Goal: Transaction & Acquisition: Book appointment/travel/reservation

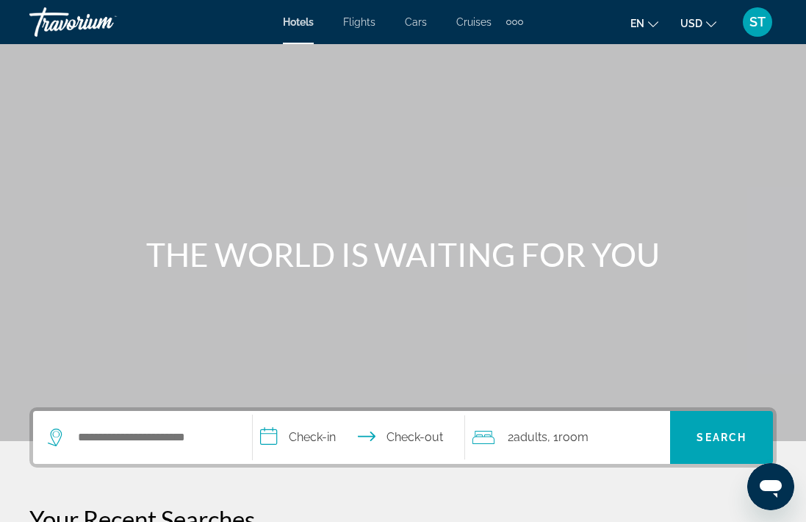
click at [151, 448] on div "Search widget" at bounding box center [143, 437] width 190 height 53
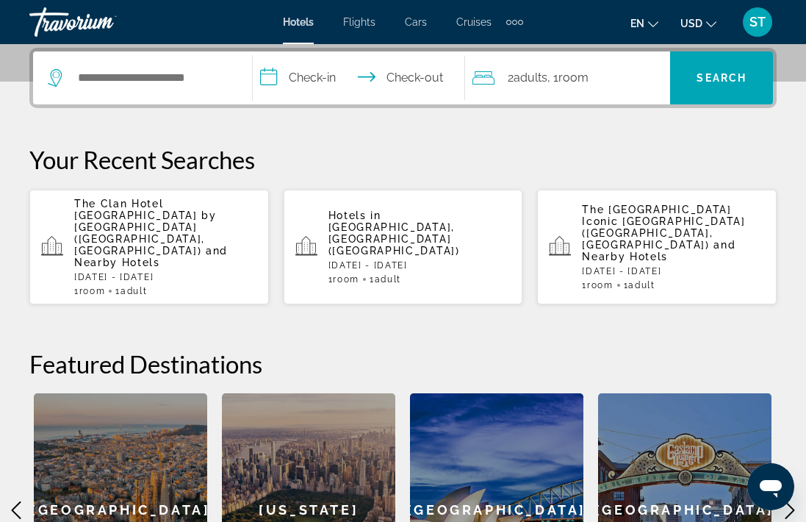
click at [132, 90] on div "Search widget" at bounding box center [143, 77] width 190 height 53
click at [125, 66] on div "Search widget" at bounding box center [143, 77] width 190 height 53
click at [121, 77] on input "Search widget" at bounding box center [153, 78] width 154 height 22
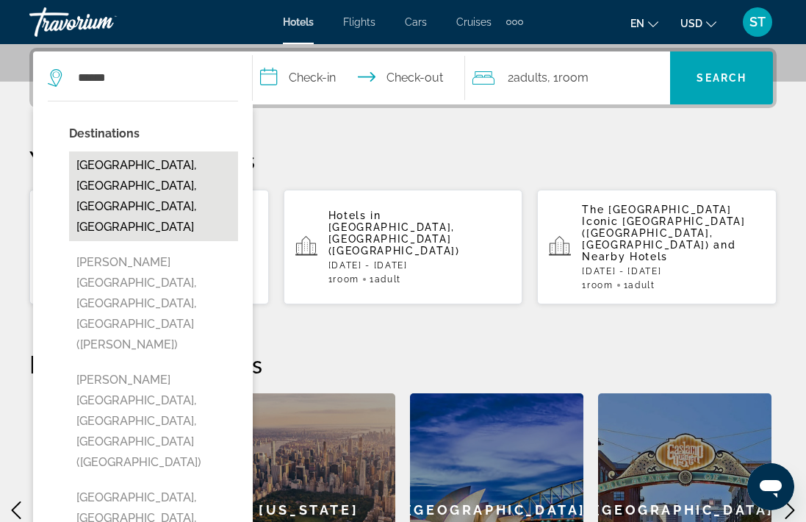
click at [151, 181] on button "Jasper National Park Entrance, Alberta, AB, Canada" at bounding box center [153, 196] width 169 height 90
type input "**********"
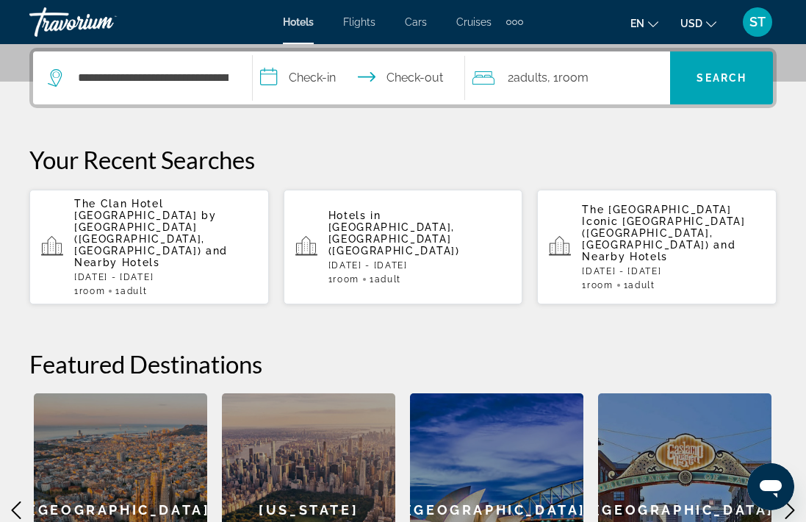
click at [326, 76] on input "**********" at bounding box center [362, 79] width 218 height 57
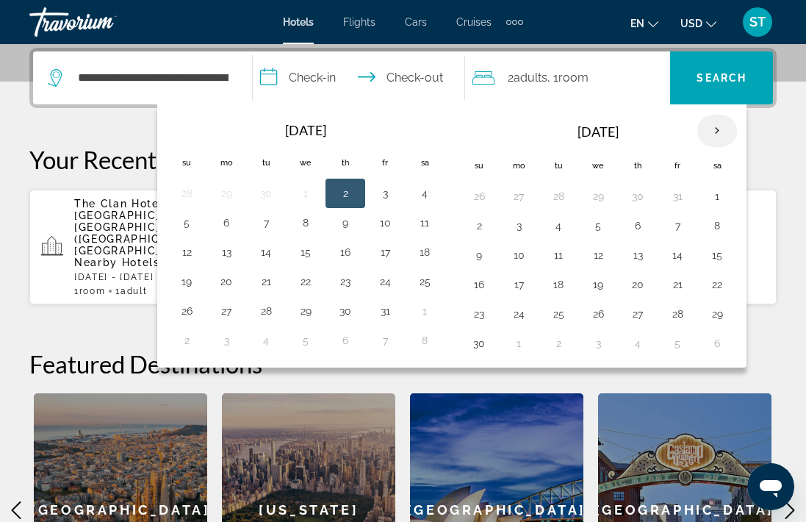
click at [718, 129] on th "Next month" at bounding box center [717, 131] width 40 height 32
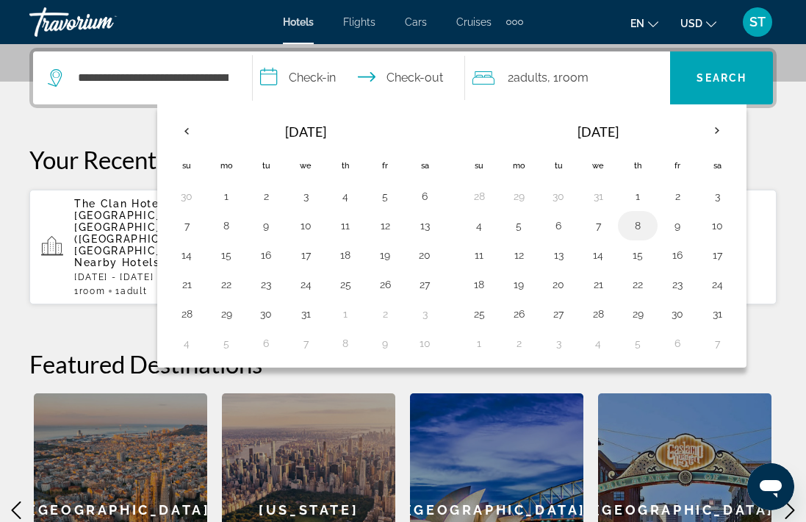
click at [637, 228] on button "8" at bounding box center [638, 225] width 24 height 21
click at [723, 222] on button "10" at bounding box center [717, 225] width 24 height 21
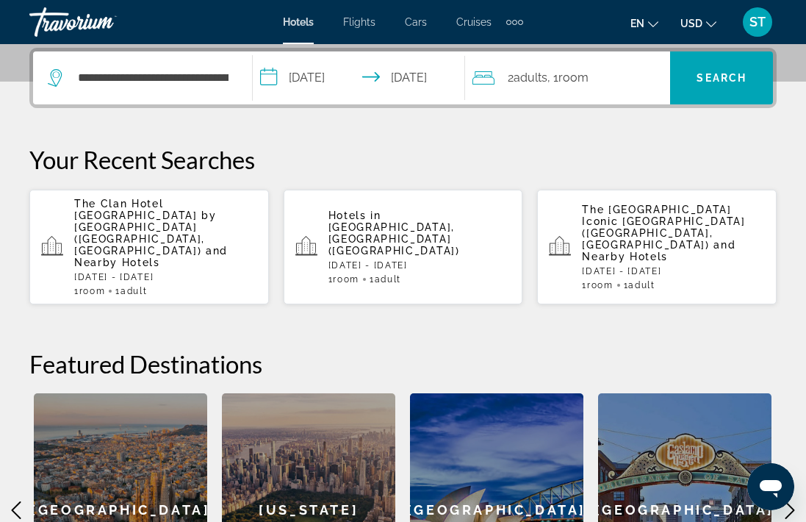
type input "**********"
click at [586, 76] on span "Room" at bounding box center [573, 78] width 30 height 14
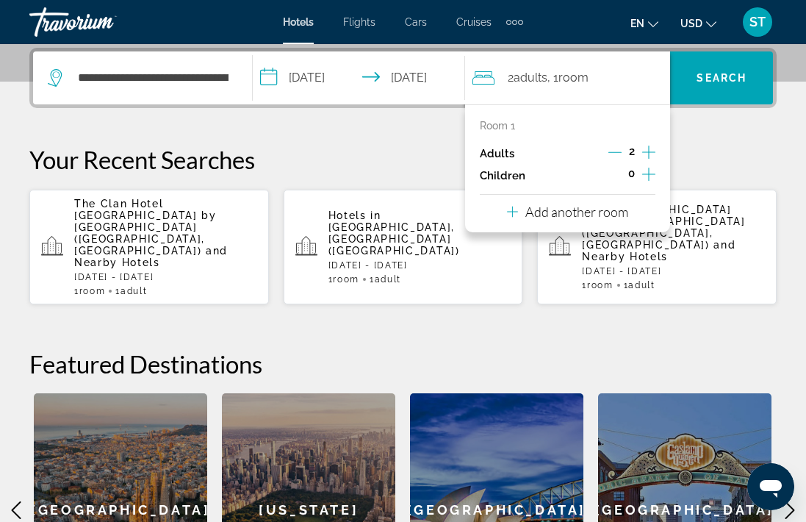
click at [650, 173] on icon "Increment children" at bounding box center [648, 174] width 13 height 18
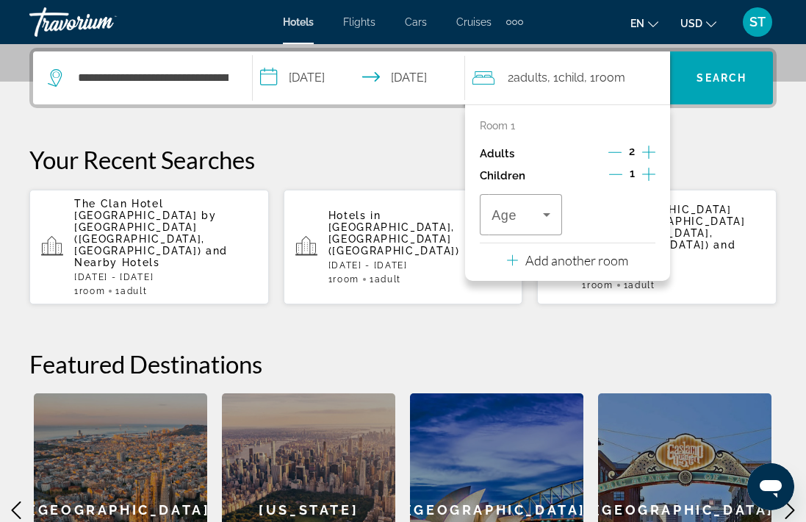
click at [650, 173] on icon "Increment children" at bounding box center [648, 174] width 13 height 18
click at [544, 214] on icon "Travelers: 2 adults, 2 children" at bounding box center [547, 215] width 18 height 18
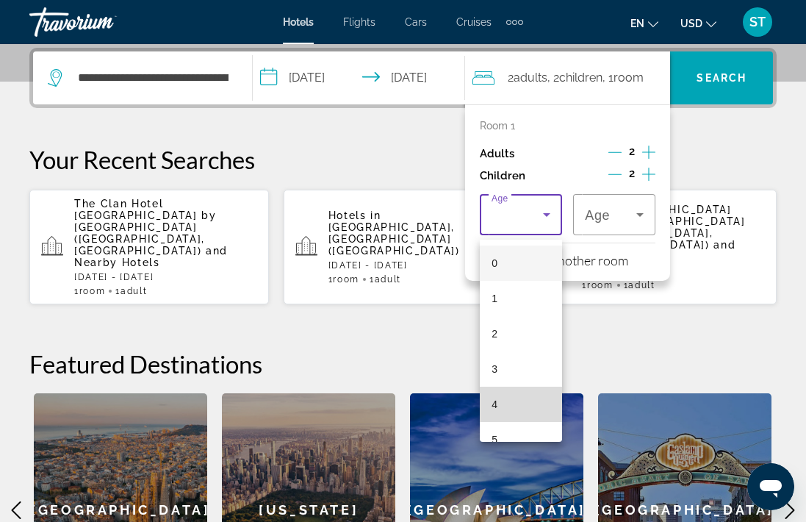
click at [495, 418] on mat-option "4" at bounding box center [521, 403] width 82 height 35
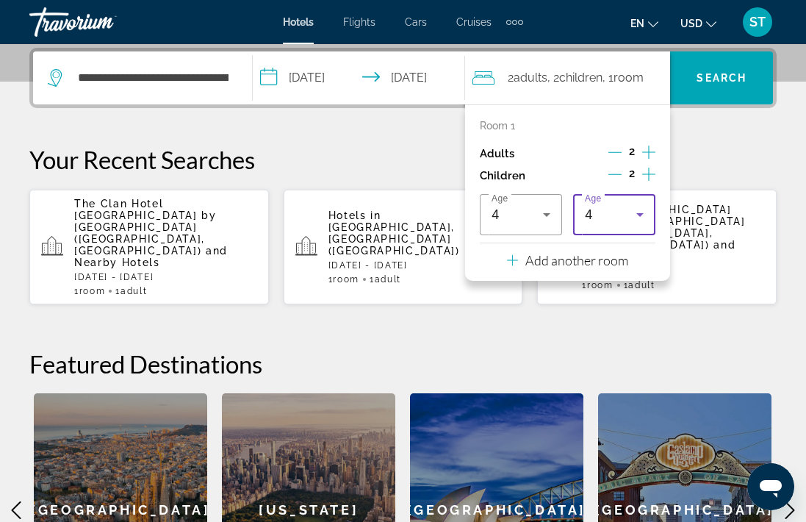
click at [639, 215] on icon "Travelers: 2 adults, 2 children" at bounding box center [640, 215] width 18 height 18
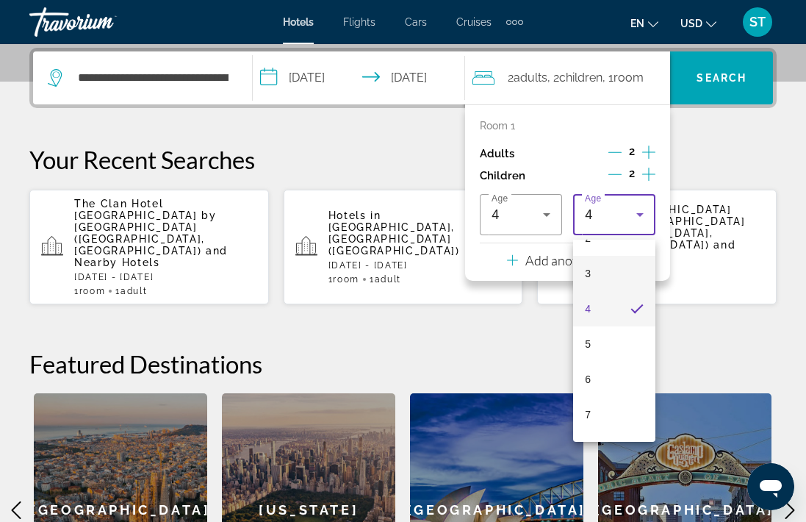
scroll to position [99, 0]
click at [597, 408] on mat-option "7" at bounding box center [614, 410] width 82 height 35
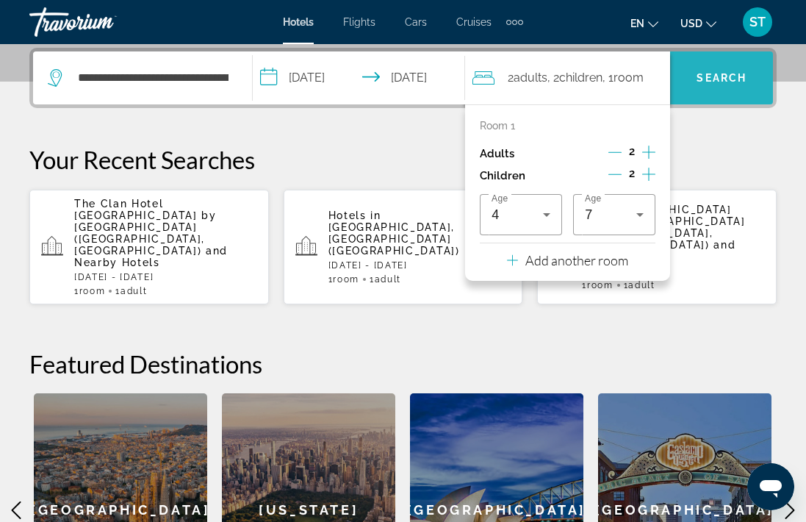
click at [720, 62] on span "Search widget" at bounding box center [721, 77] width 103 height 35
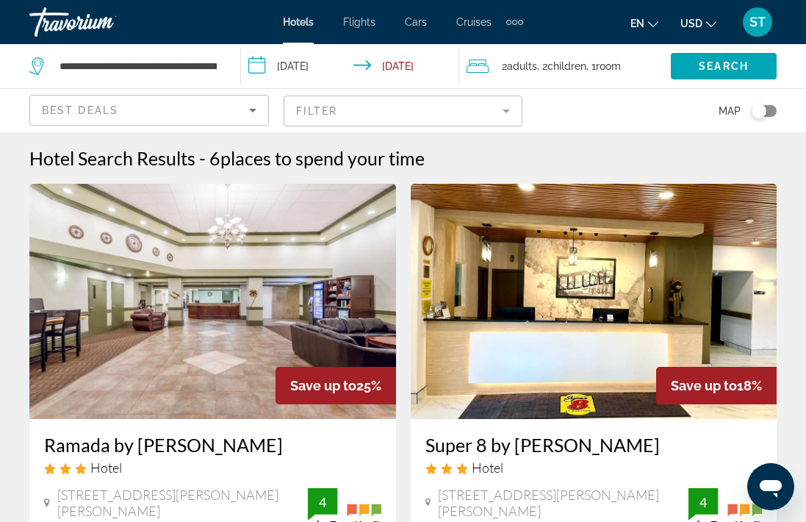
click at [263, 62] on input "**********" at bounding box center [353, 68] width 225 height 48
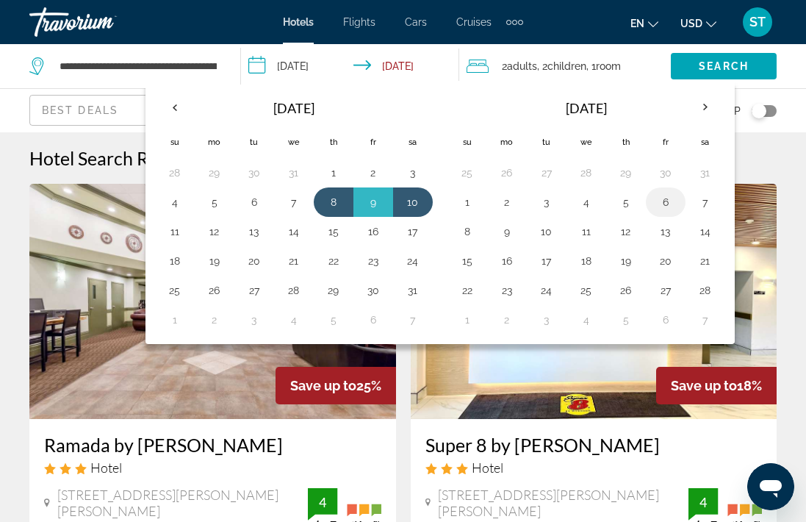
click at [657, 204] on button "6" at bounding box center [666, 202] width 24 height 21
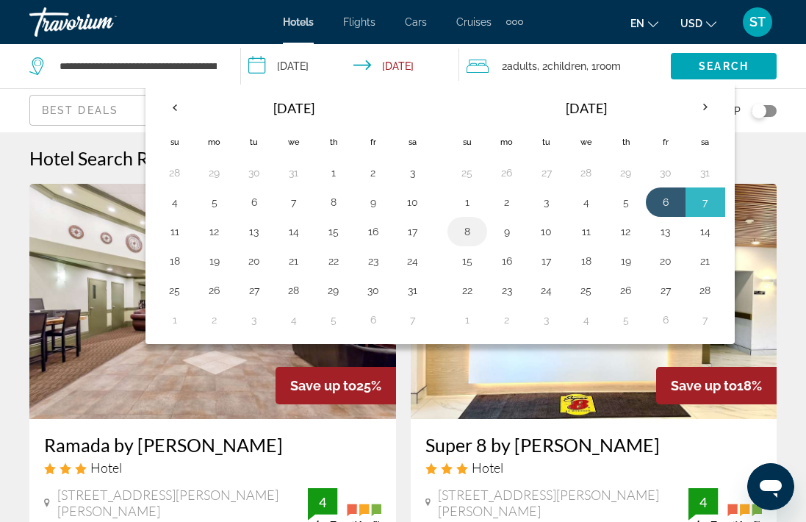
click at [470, 228] on button "8" at bounding box center [467, 231] width 24 height 21
type input "**********"
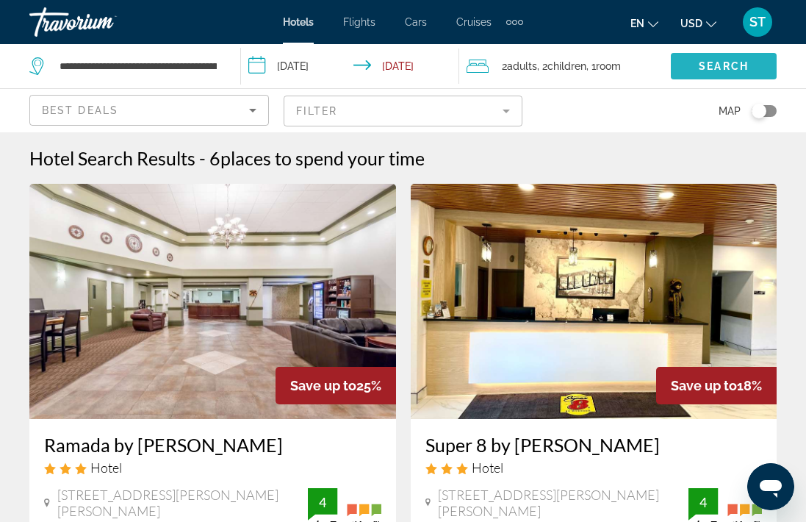
click at [702, 68] on span "Search" at bounding box center [724, 66] width 50 height 12
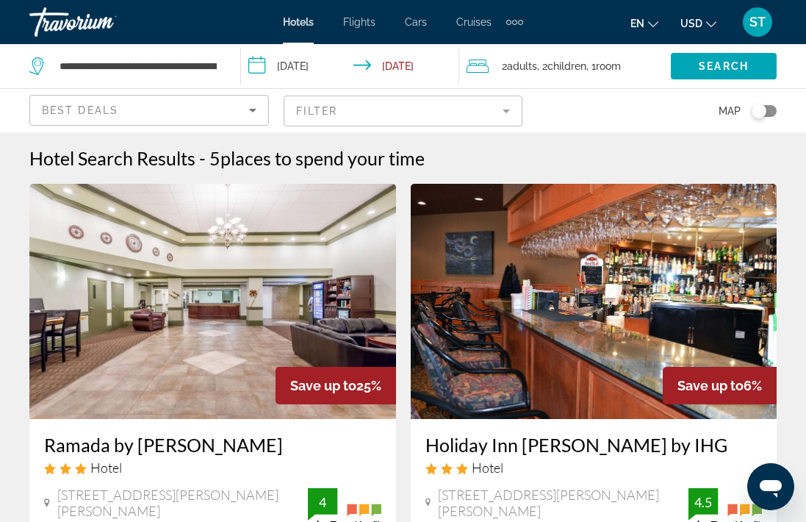
click at [37, 66] on icon "Search widget" at bounding box center [38, 66] width 18 height 18
click at [104, 68] on input "**********" at bounding box center [138, 66] width 160 height 22
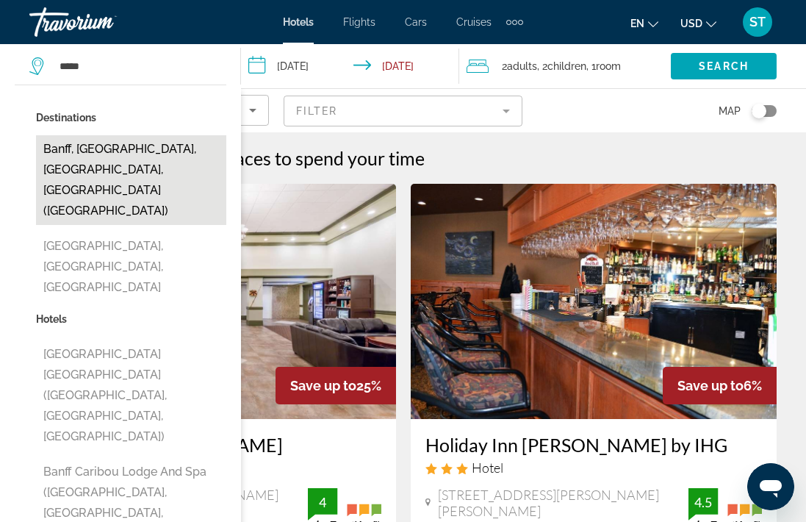
click at [123, 170] on button "Banff, Banff National Park, AB, Canada (YBA)" at bounding box center [131, 180] width 190 height 90
type input "**********"
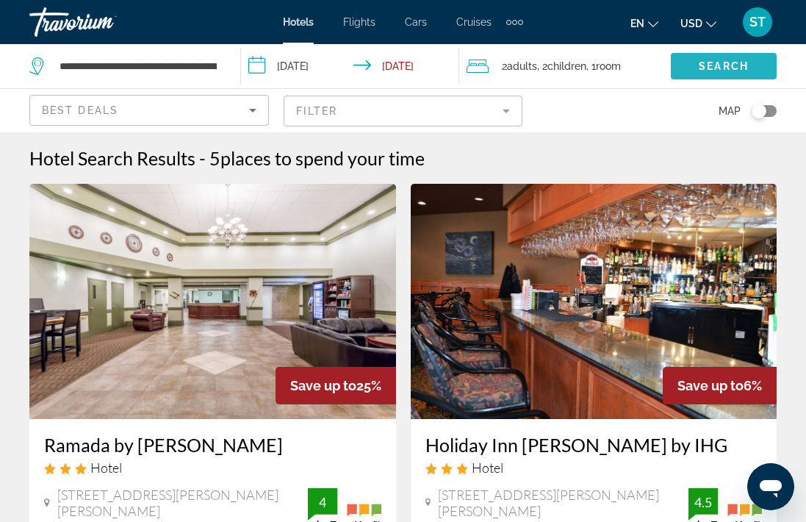
click at [716, 63] on span "Search" at bounding box center [724, 66] width 50 height 12
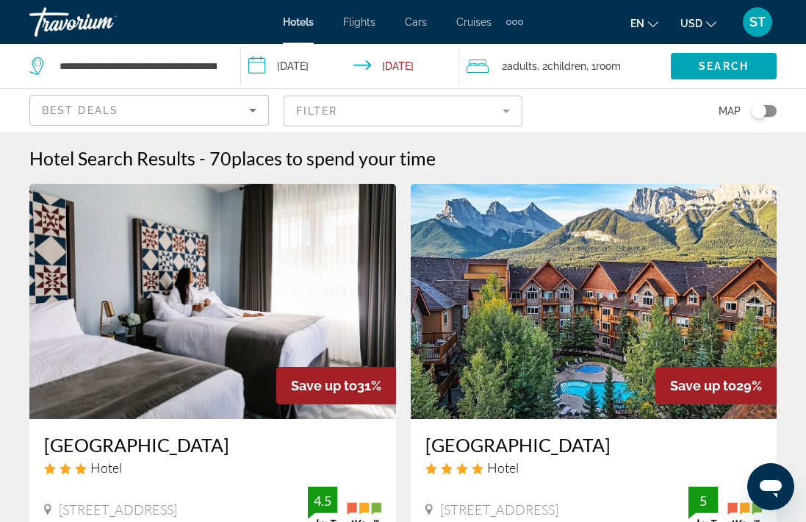
click at [710, 22] on icon "Change currency" at bounding box center [711, 24] width 10 height 10
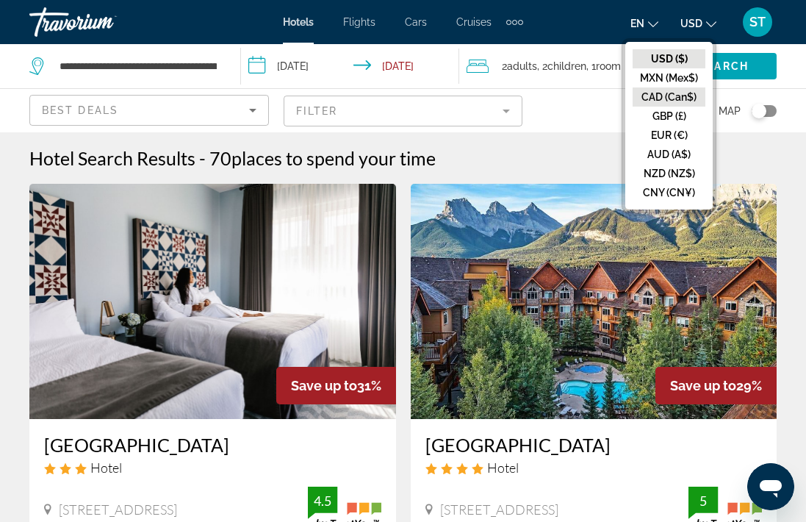
click at [681, 93] on button "CAD (Can$)" at bounding box center [668, 96] width 73 height 19
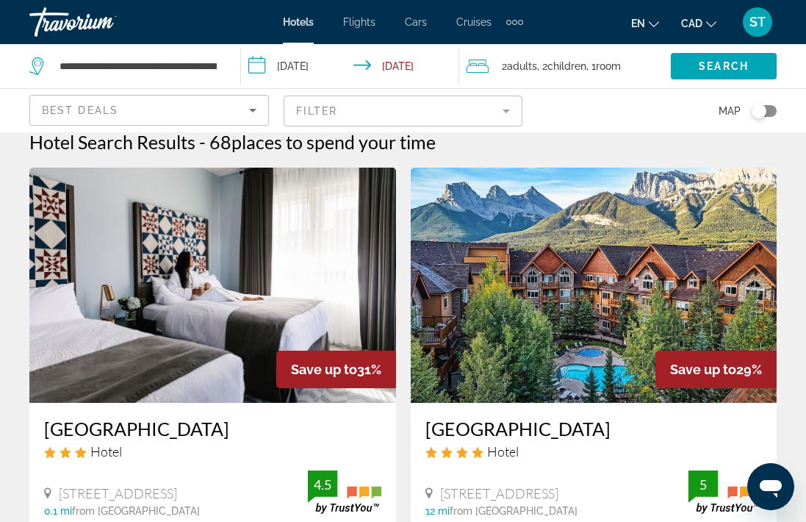
scroll to position [12, 0]
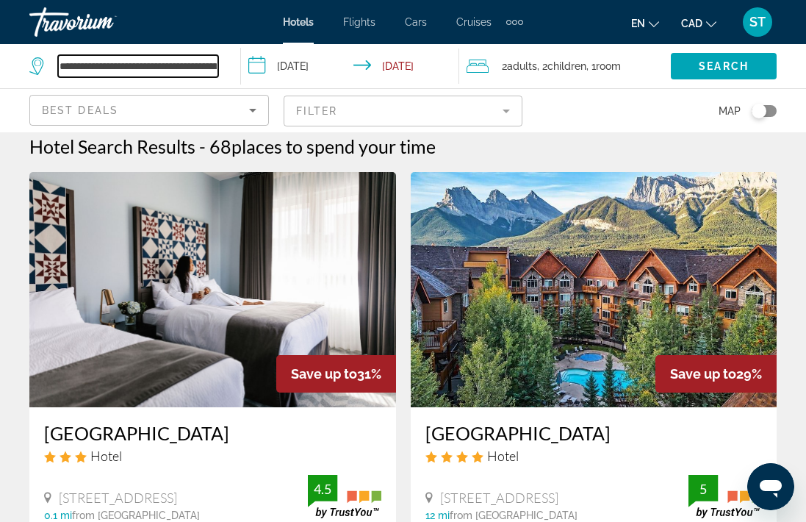
click at [165, 72] on input "**********" at bounding box center [138, 66] width 160 height 22
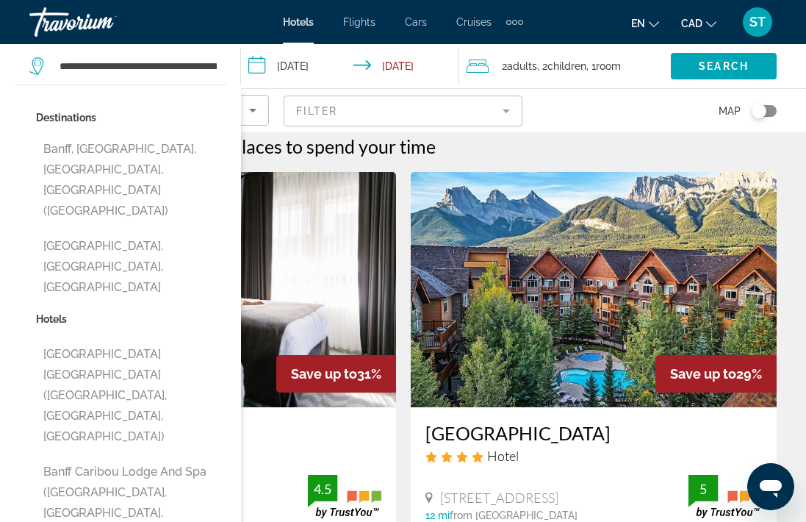
click at [304, 70] on input "**********" at bounding box center [353, 68] width 225 height 48
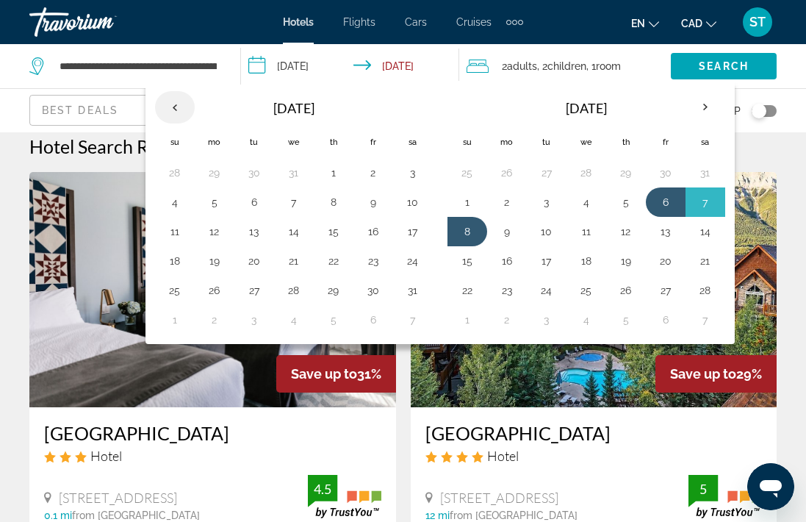
click at [175, 112] on th "Previous month" at bounding box center [175, 107] width 40 height 32
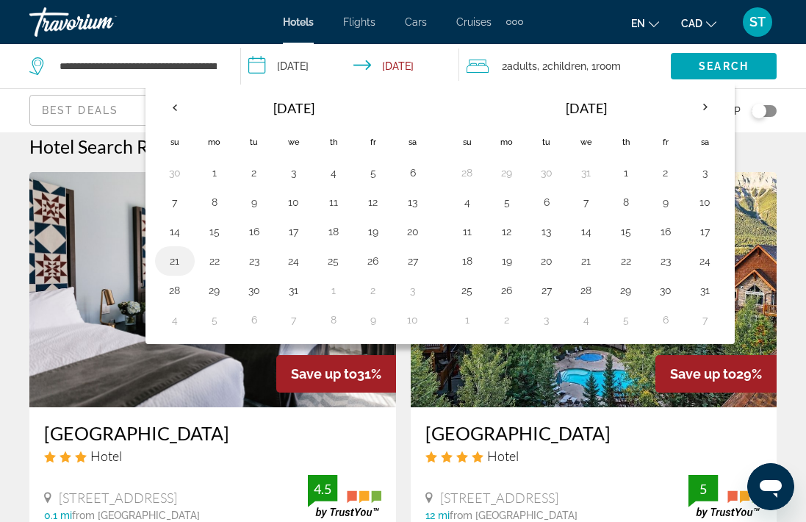
click at [180, 264] on button "21" at bounding box center [175, 260] width 24 height 21
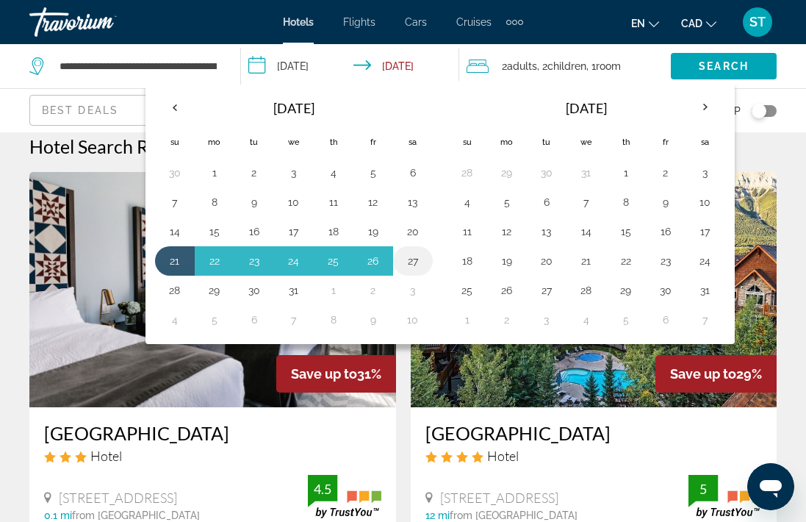
click at [416, 259] on button "27" at bounding box center [413, 260] width 24 height 21
type input "**********"
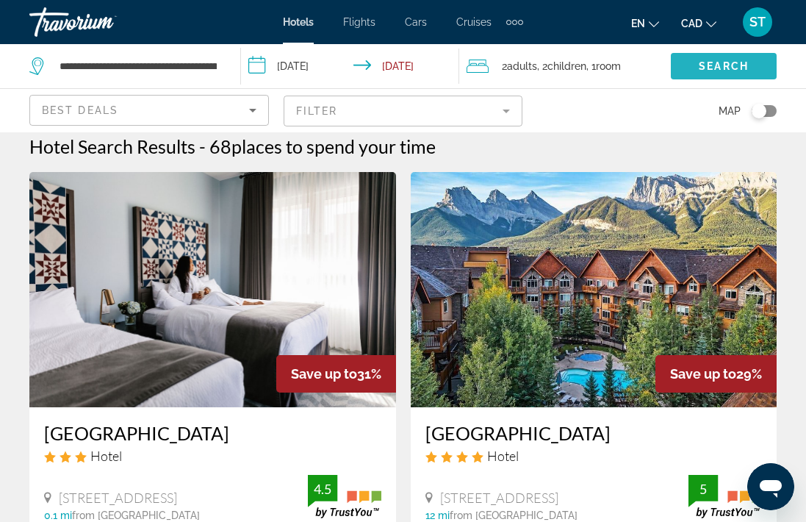
click at [732, 65] on span "Search" at bounding box center [724, 66] width 50 height 12
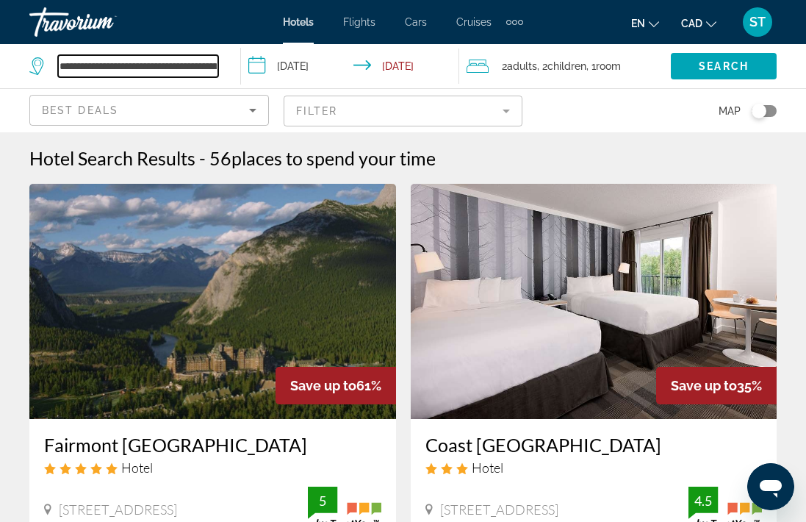
click at [95, 71] on input "**********" at bounding box center [138, 66] width 160 height 22
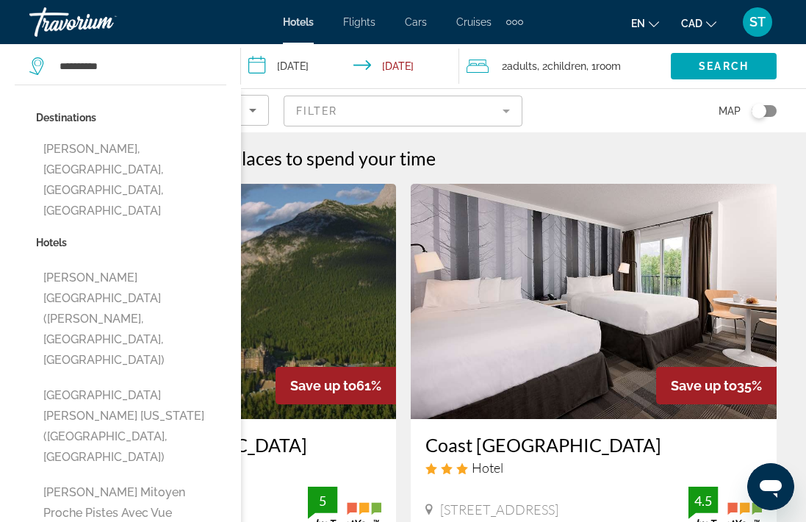
drag, startPoint x: 75, startPoint y: 84, endPoint x: 123, endPoint y: 165, distance: 93.9
click at [123, 165] on button "Lake Louise, Banff National Park, AB, Canada" at bounding box center [131, 180] width 190 height 90
type input "**********"
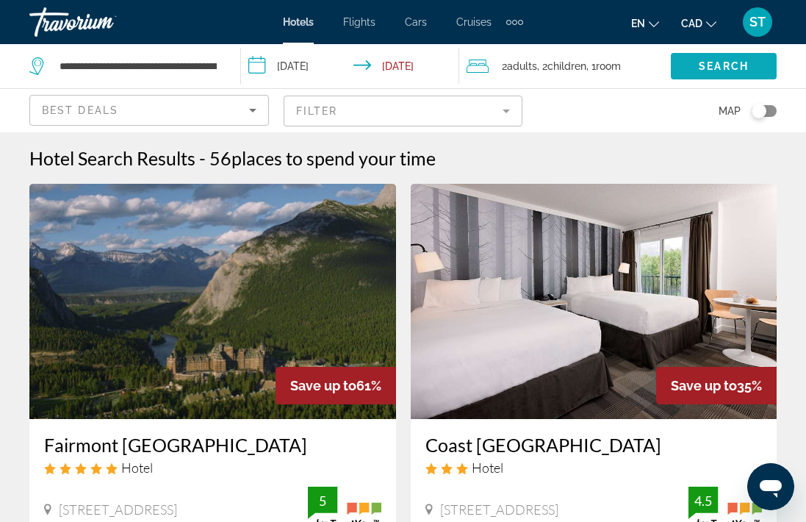
click at [716, 67] on span "Search" at bounding box center [724, 66] width 50 height 12
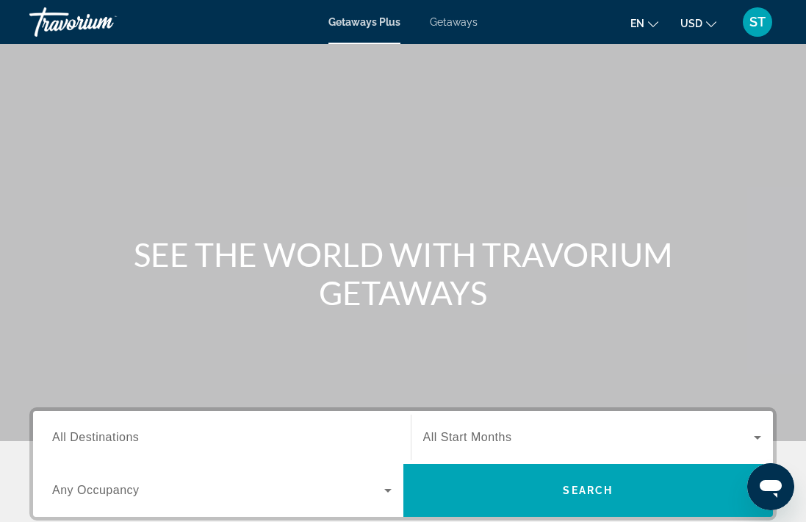
click at [713, 21] on icon "Change currency" at bounding box center [711, 24] width 10 height 10
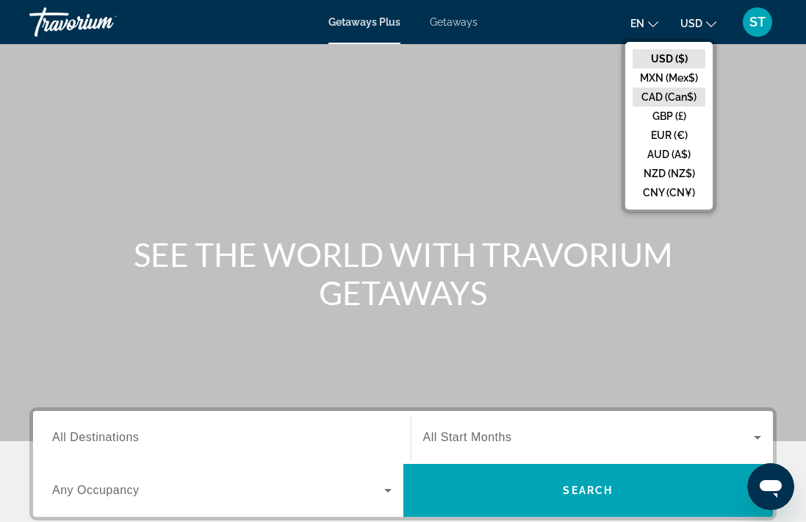
click at [668, 94] on button "CAD (Can$)" at bounding box center [668, 96] width 73 height 19
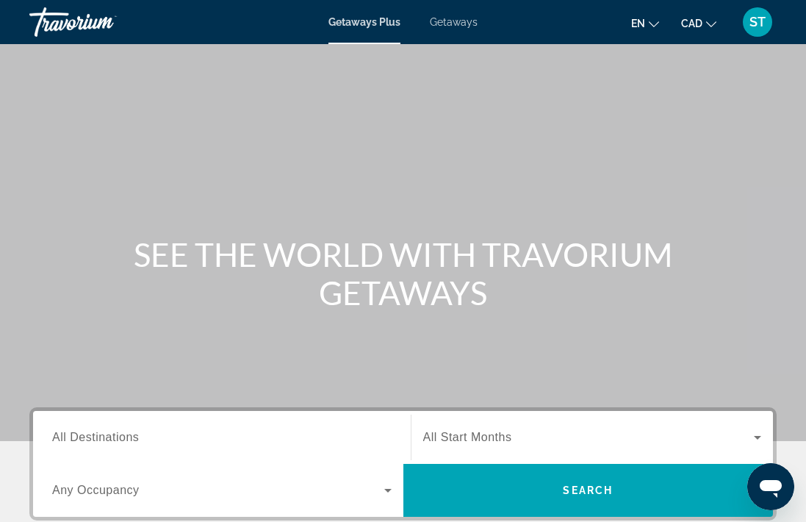
click at [442, 28] on div "Getaways Plus Getaways en English Español Français Italiano Português русский C…" at bounding box center [403, 22] width 806 height 38
click at [465, 24] on span "Getaways" at bounding box center [454, 22] width 48 height 12
click at [390, 23] on span "Getaways Plus" at bounding box center [363, 22] width 71 height 12
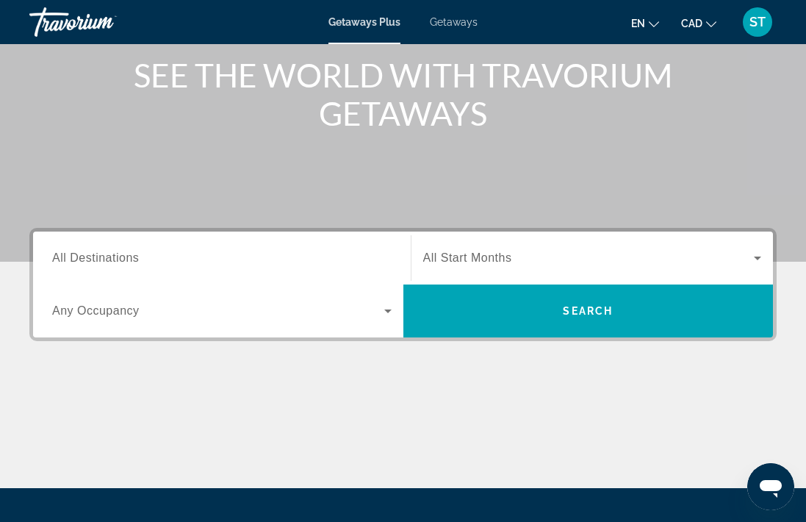
scroll to position [208, 0]
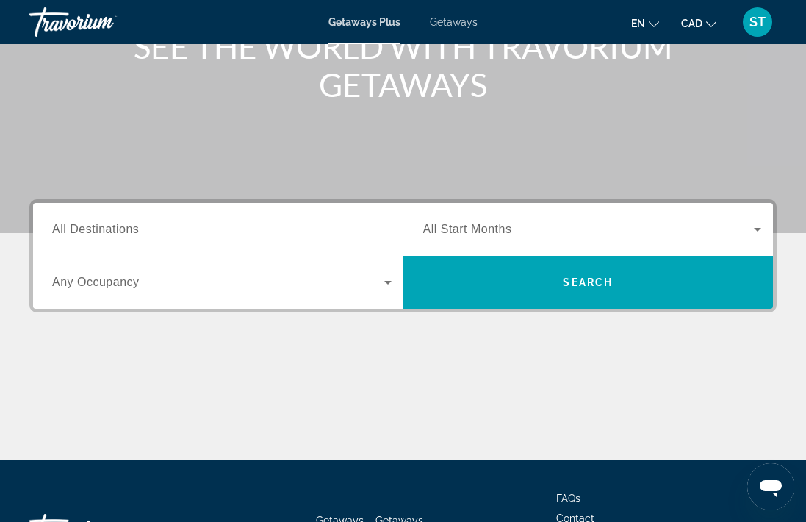
click at [289, 215] on div "Search widget" at bounding box center [221, 230] width 339 height 42
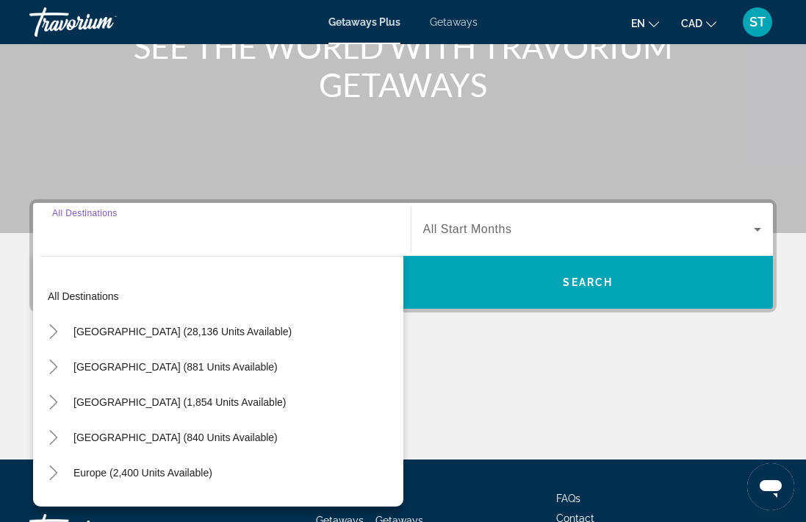
scroll to position [325, 0]
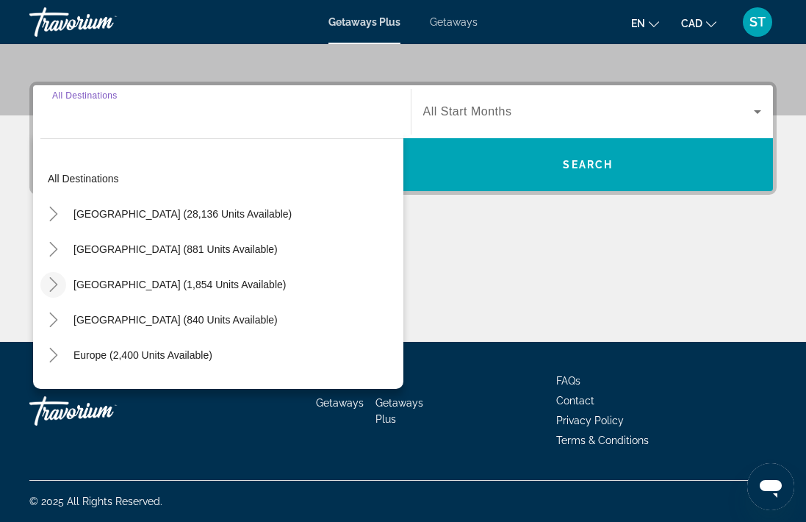
click at [50, 281] on icon "Toggle Canada (1,854 units available)" at bounding box center [53, 284] width 15 height 15
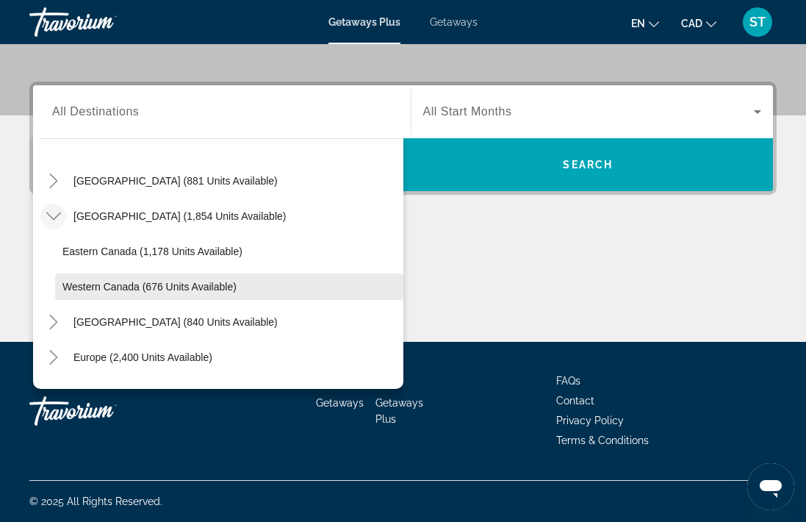
scroll to position [71, 0]
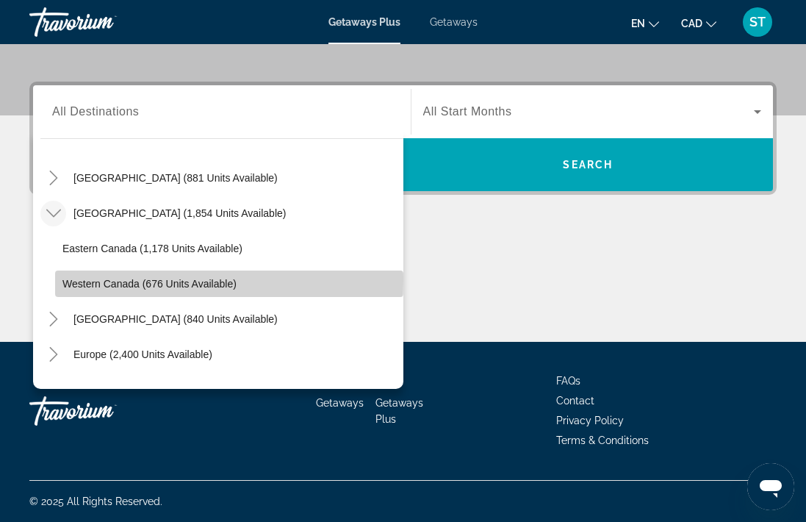
click at [72, 278] on span "Western Canada (676 units available)" at bounding box center [149, 284] width 174 height 12
type input "**********"
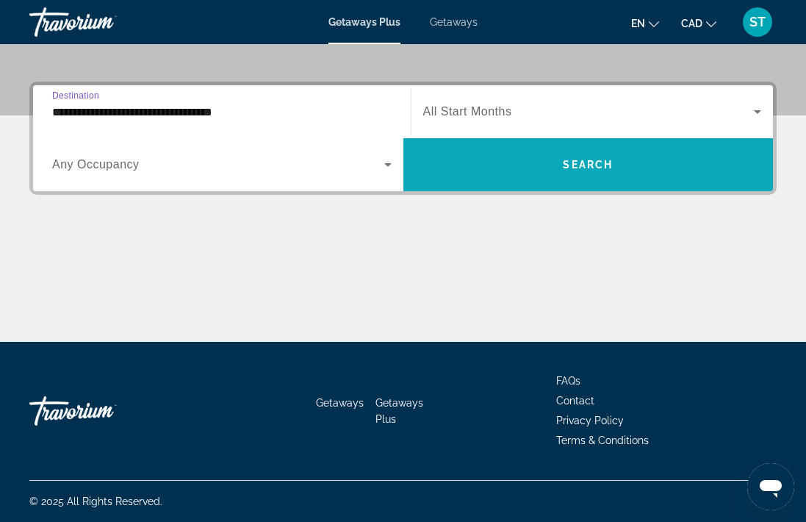
click at [536, 170] on span "Search widget" at bounding box center [588, 164] width 370 height 35
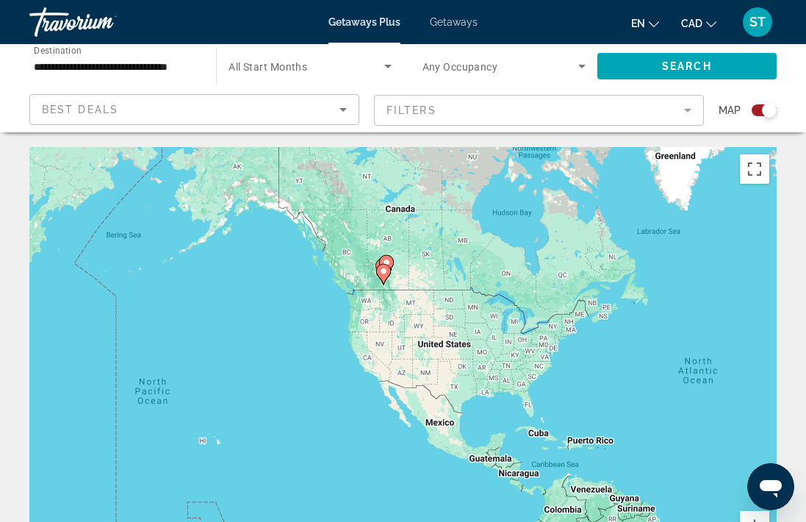
drag, startPoint x: 221, startPoint y: 266, endPoint x: 566, endPoint y: 292, distance: 345.5
click at [566, 292] on div "To activate drag with keyboard, press Alt + Enter. Once in keyboard drag state,…" at bounding box center [402, 367] width 747 height 441
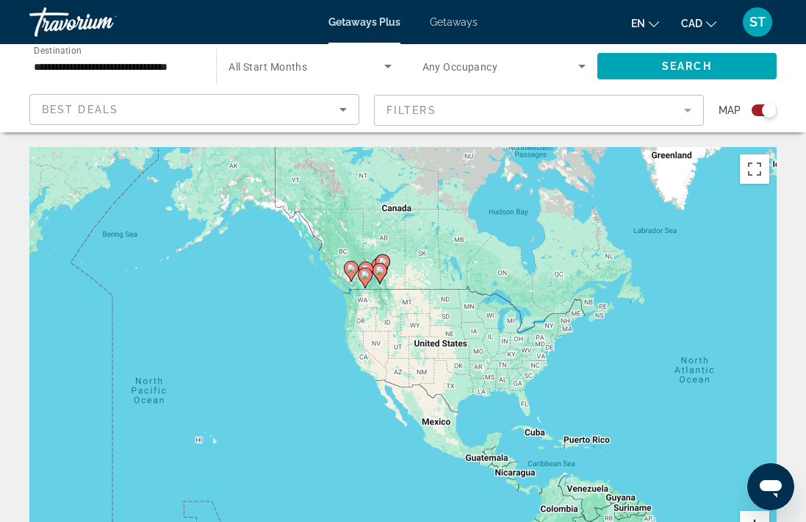
click at [751, 516] on button "Zoom in" at bounding box center [754, 525] width 29 height 29
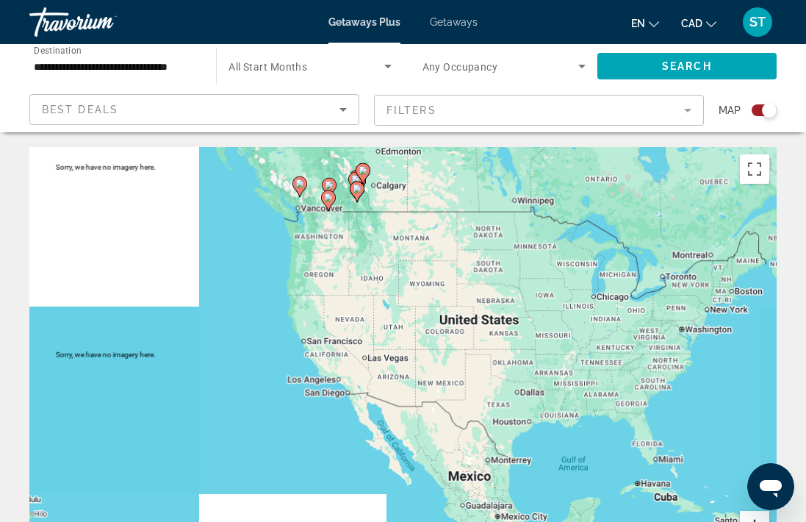
click at [751, 516] on button "Zoom in" at bounding box center [754, 525] width 29 height 29
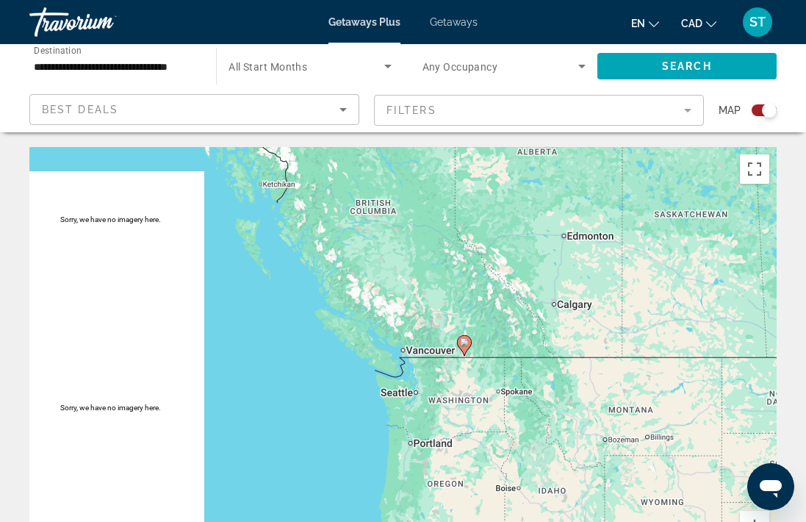
drag, startPoint x: 309, startPoint y: 202, endPoint x: 522, endPoint y: 511, distance: 374.5
click at [522, 511] on div "To activate drag with keyboard, press Alt + Enter. Once in keyboard drag state,…" at bounding box center [402, 367] width 747 height 441
click at [751, 516] on button "Zoom in" at bounding box center [754, 525] width 29 height 29
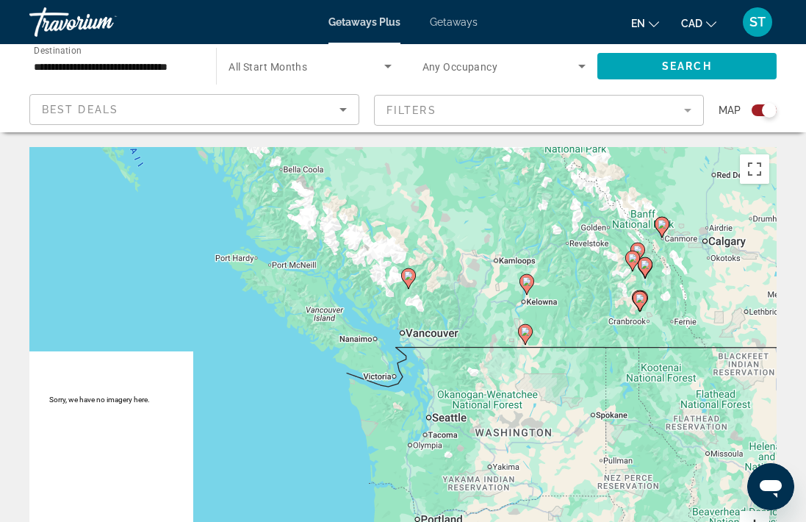
click at [751, 515] on button "Zoom in" at bounding box center [754, 525] width 29 height 29
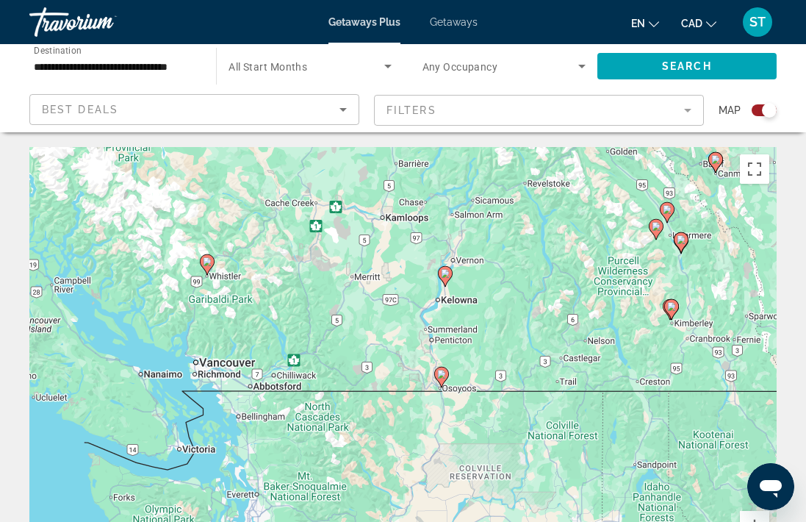
drag, startPoint x: 671, startPoint y: 341, endPoint x: 400, endPoint y: 418, distance: 281.8
click at [408, 415] on div "To activate drag with keyboard, press Alt + Enter. Once in keyboard drag state,…" at bounding box center [402, 367] width 747 height 441
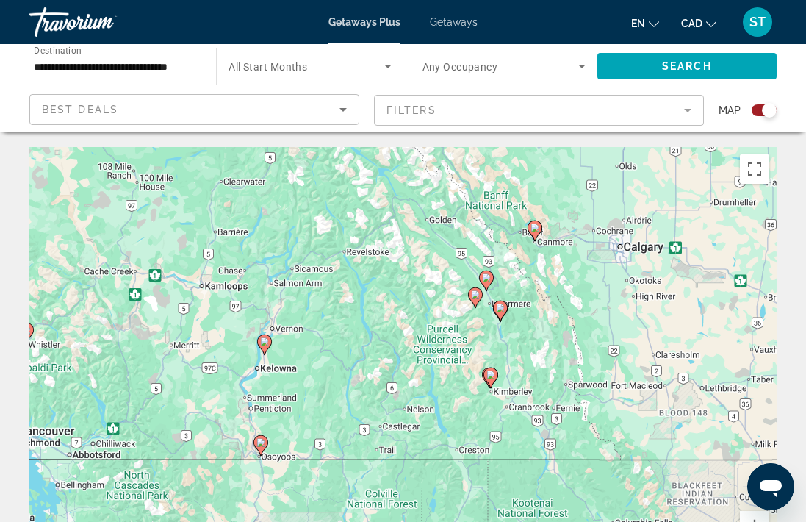
drag, startPoint x: 707, startPoint y: 283, endPoint x: 632, endPoint y: 336, distance: 91.7
click at [632, 335] on div "To activate drag with keyboard, press Alt + Enter. Once in keyboard drag state,…" at bounding box center [402, 367] width 747 height 441
click at [751, 516] on button "Zoom in" at bounding box center [754, 525] width 29 height 29
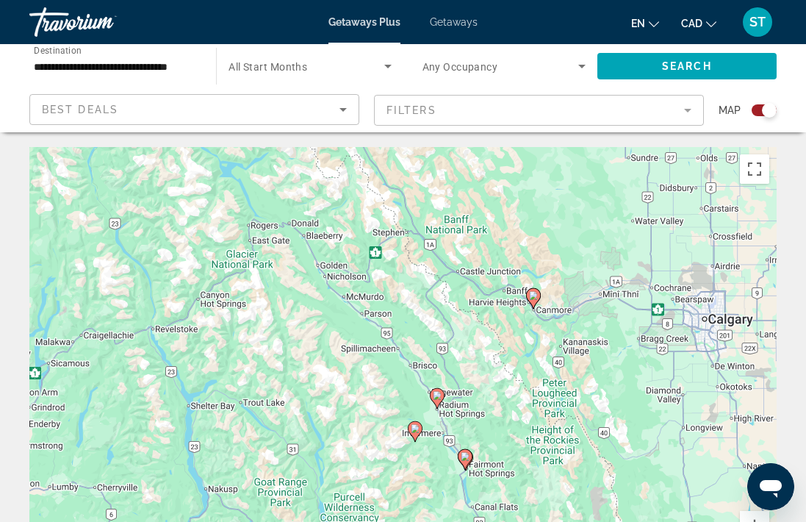
drag, startPoint x: 669, startPoint y: 232, endPoint x: 537, endPoint y: 426, distance: 234.7
click at [537, 426] on div "To activate drag with keyboard, press Alt + Enter. Once in keyboard drag state,…" at bounding box center [402, 367] width 747 height 441
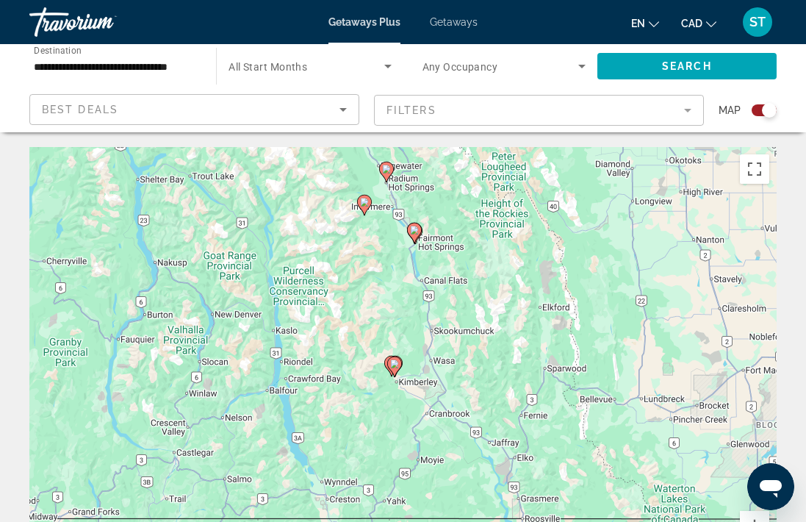
drag, startPoint x: 546, startPoint y: 482, endPoint x: 495, endPoint y: 248, distance: 239.0
click at [495, 248] on div "To activate drag with keyboard, press Alt + Enter. Once in keyboard drag state,…" at bounding box center [402, 367] width 747 height 441
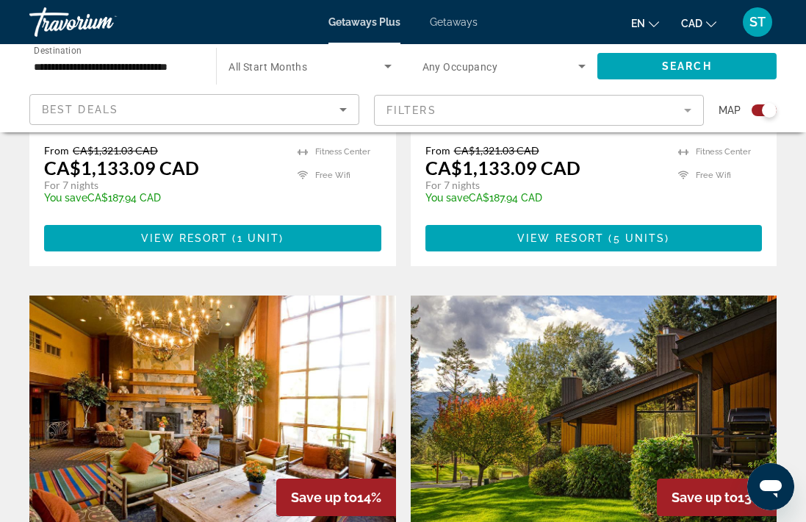
scroll to position [2439, 0]
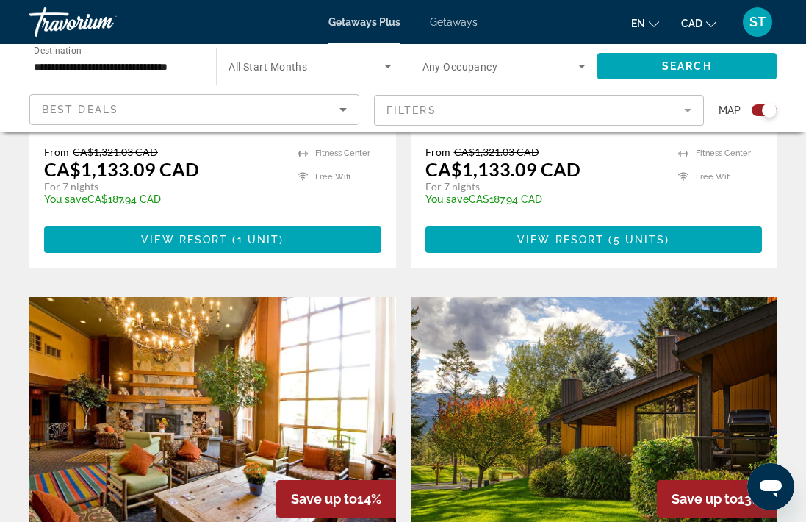
click at [222, 422] on img "Main content" at bounding box center [212, 414] width 367 height 235
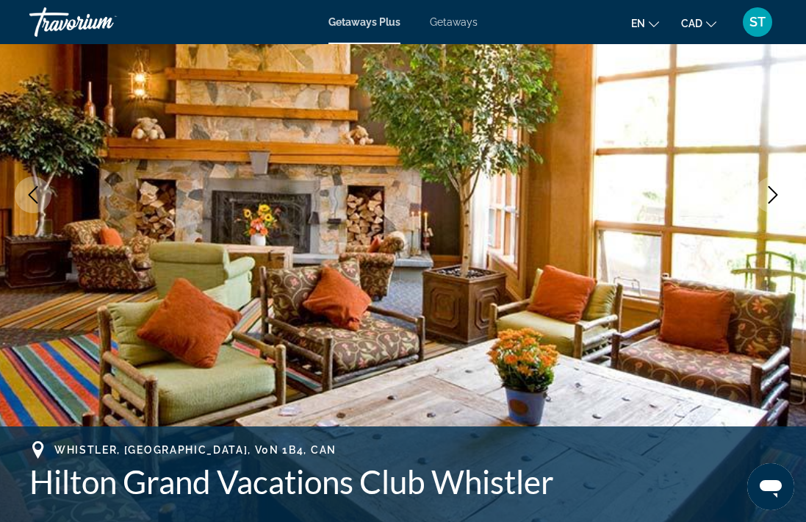
scroll to position [190, 0]
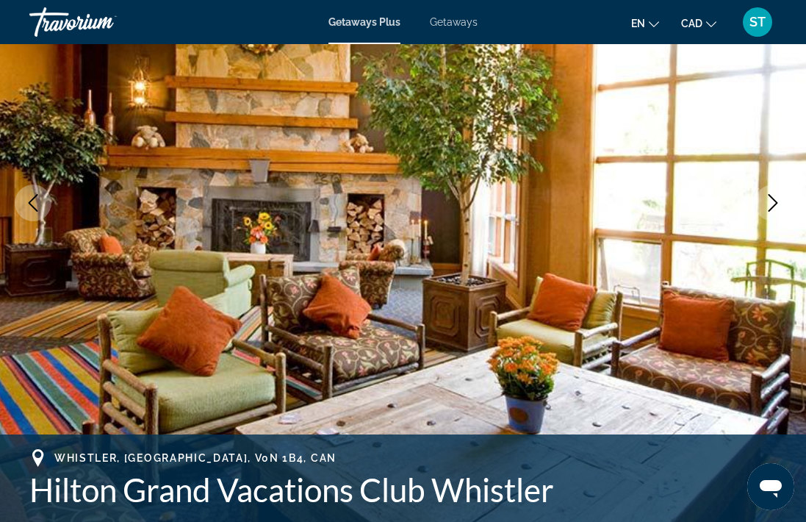
click at [775, 202] on icon "Next image" at bounding box center [773, 203] width 18 height 18
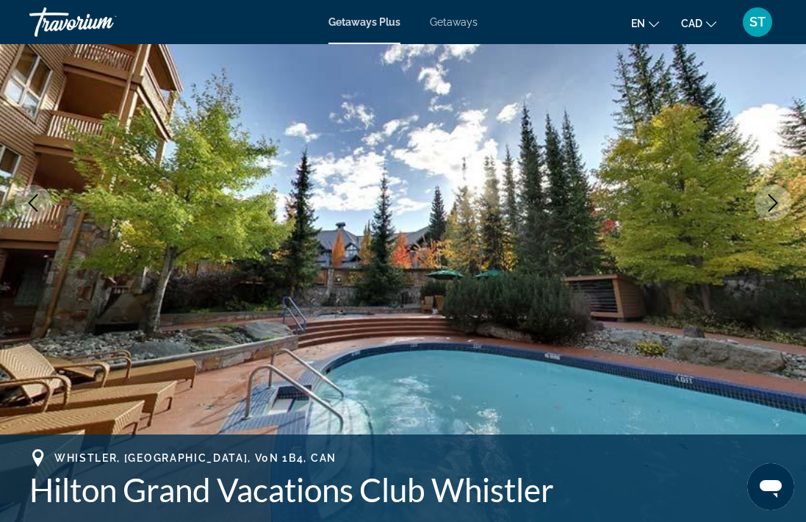
click at [775, 202] on icon "Next image" at bounding box center [773, 203] width 18 height 18
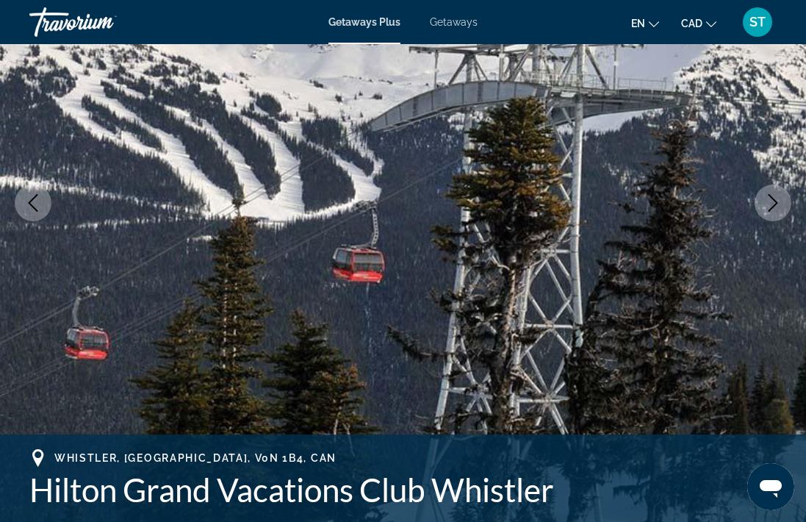
click at [775, 202] on icon "Next image" at bounding box center [773, 203] width 18 height 18
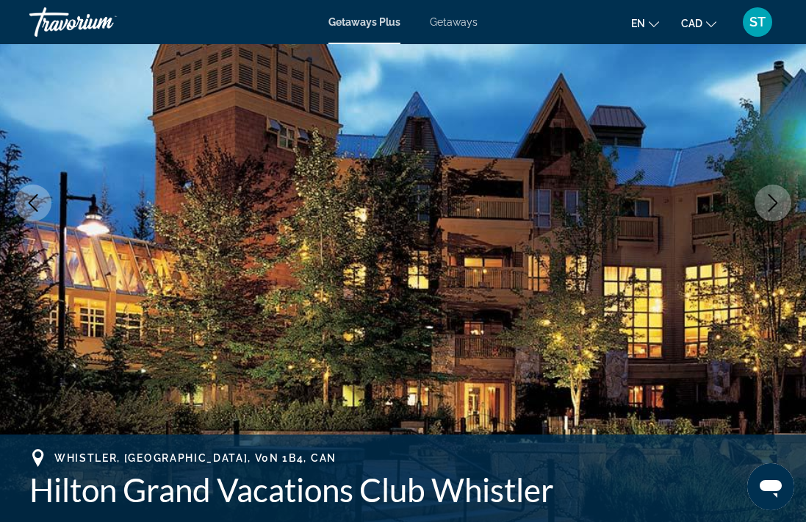
click at [775, 202] on icon "Next image" at bounding box center [773, 203] width 18 height 18
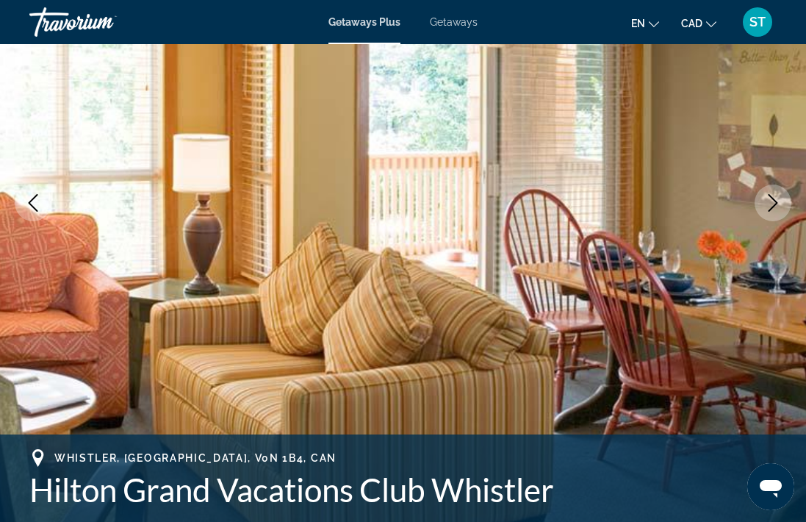
click at [775, 202] on icon "Next image" at bounding box center [773, 203] width 18 height 18
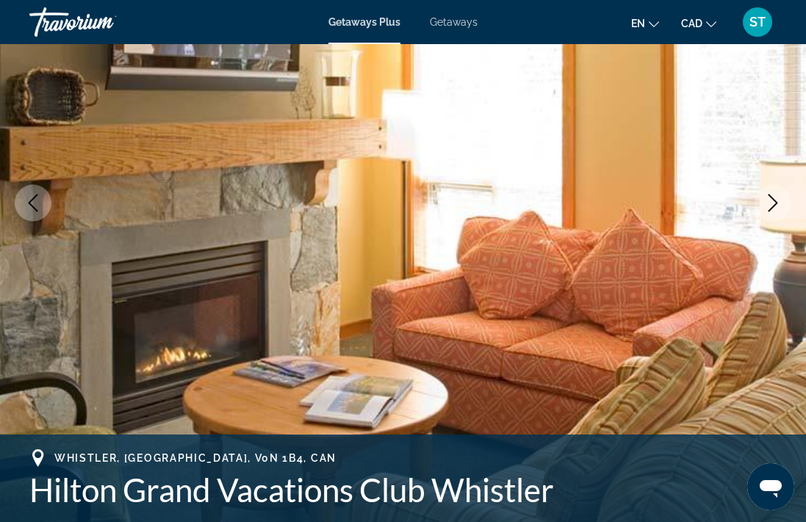
click at [775, 202] on icon "Next image" at bounding box center [773, 203] width 18 height 18
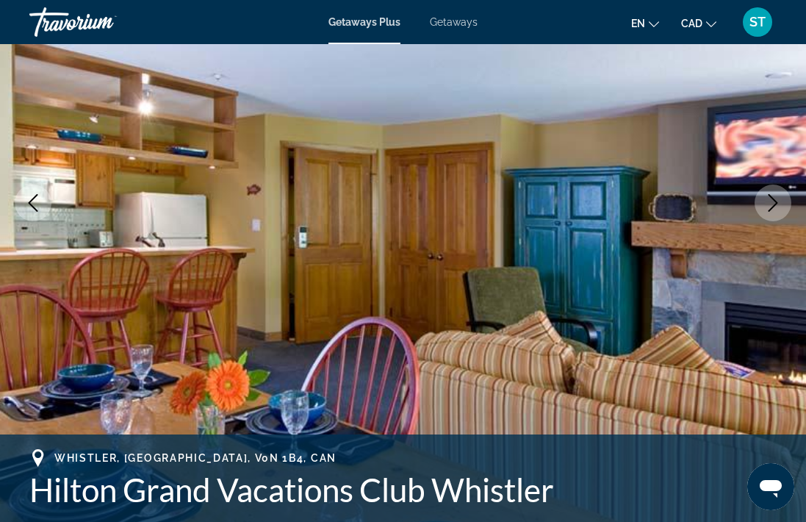
click at [775, 202] on icon "Next image" at bounding box center [773, 203] width 18 height 18
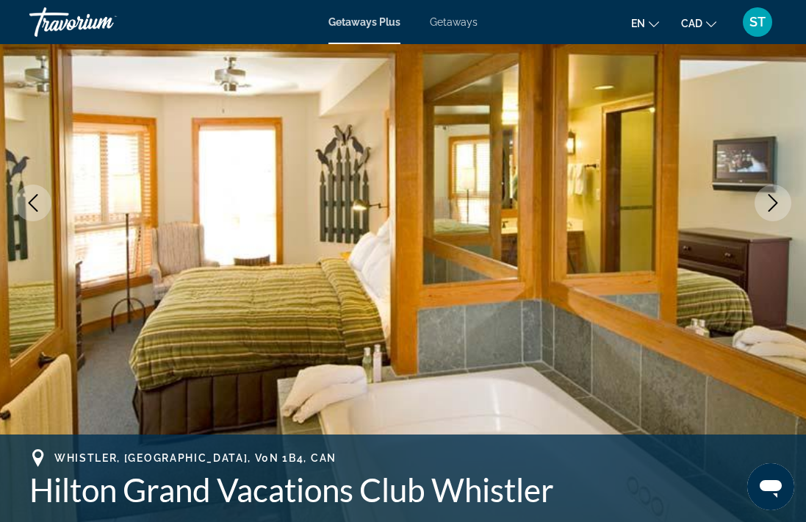
click at [775, 202] on icon "Next image" at bounding box center [773, 203] width 18 height 18
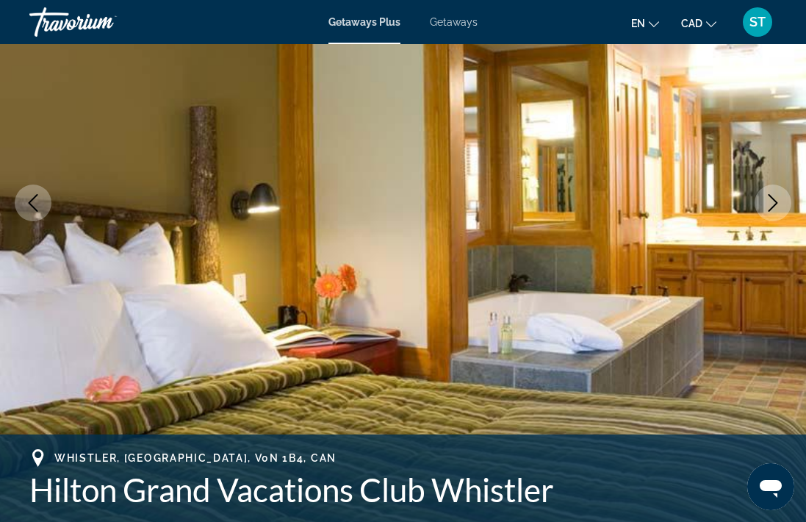
click at [775, 202] on icon "Next image" at bounding box center [773, 203] width 18 height 18
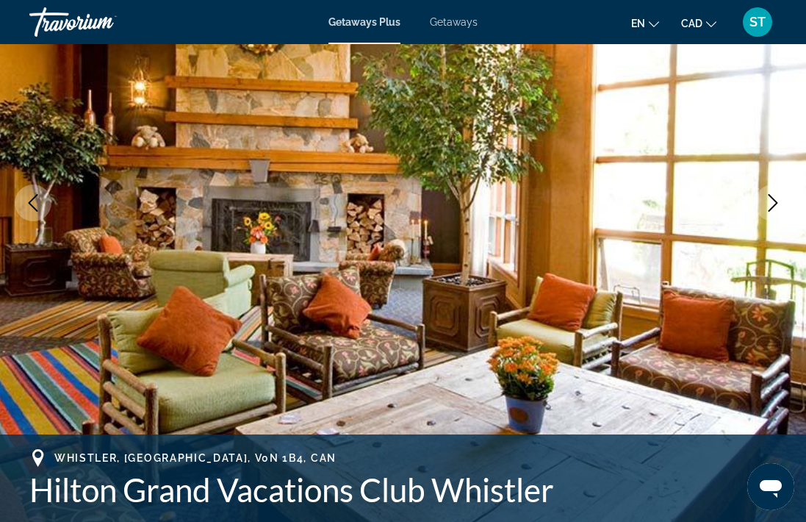
click at [775, 202] on icon "Next image" at bounding box center [773, 203] width 18 height 18
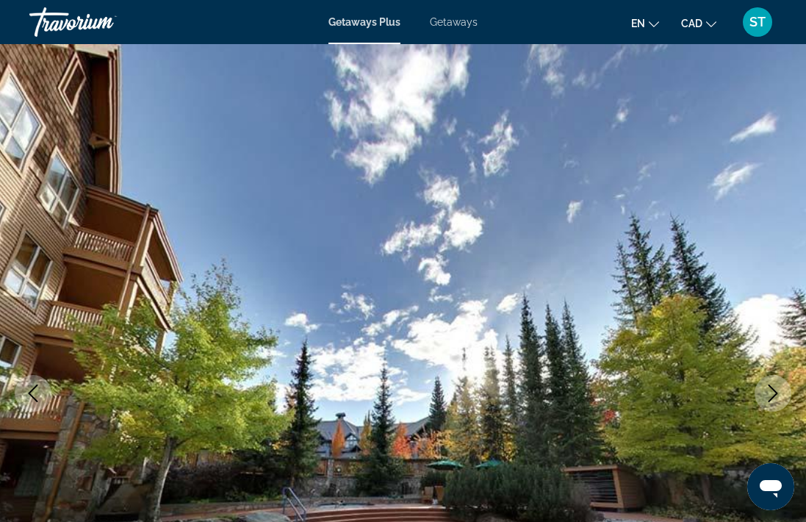
scroll to position [0, 0]
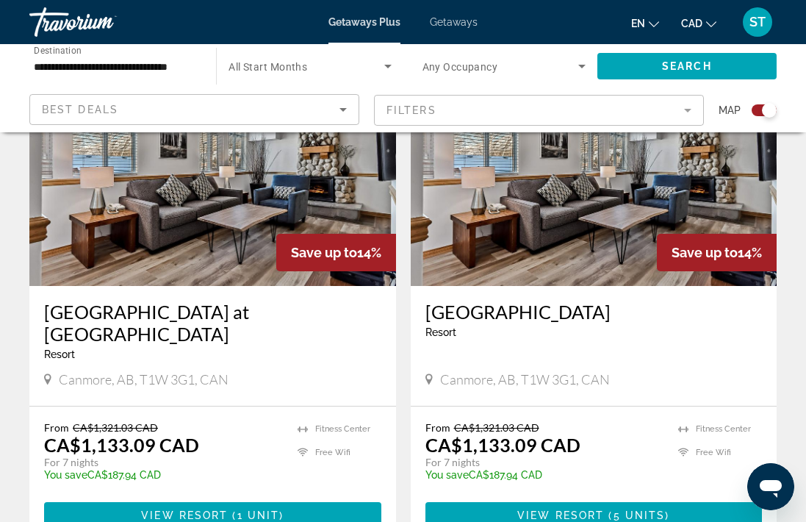
scroll to position [2164, 0]
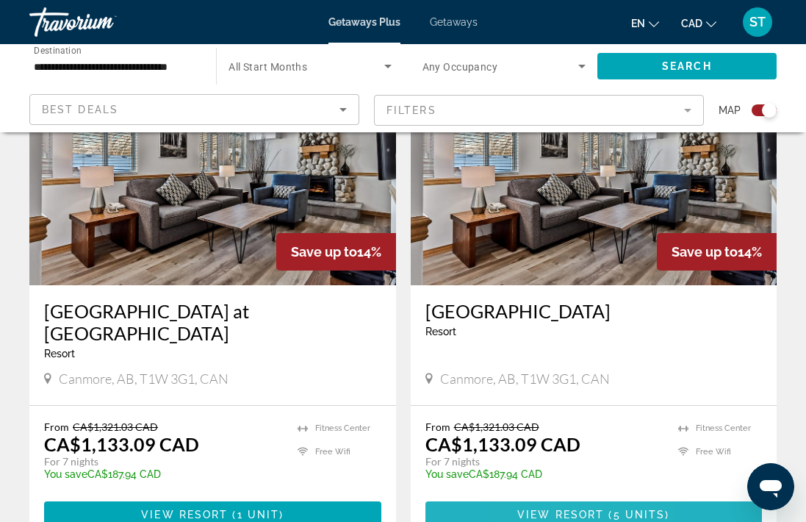
click at [532, 508] on span "View Resort" at bounding box center [560, 514] width 87 height 12
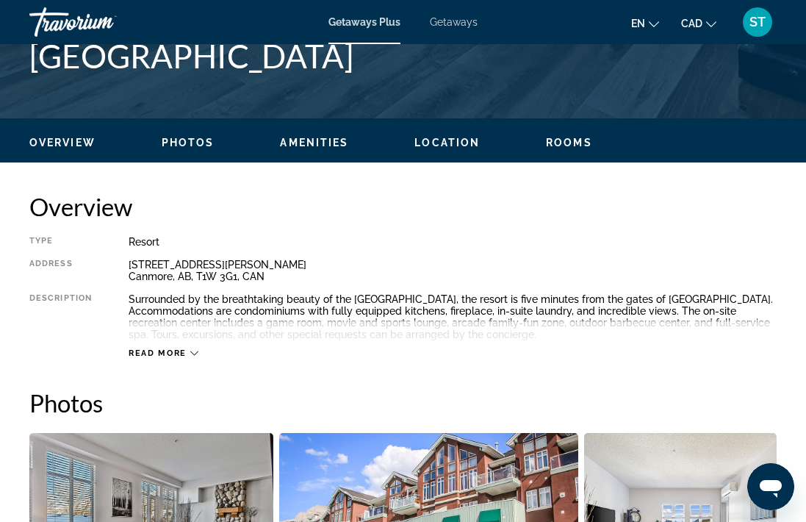
scroll to position [602, 0]
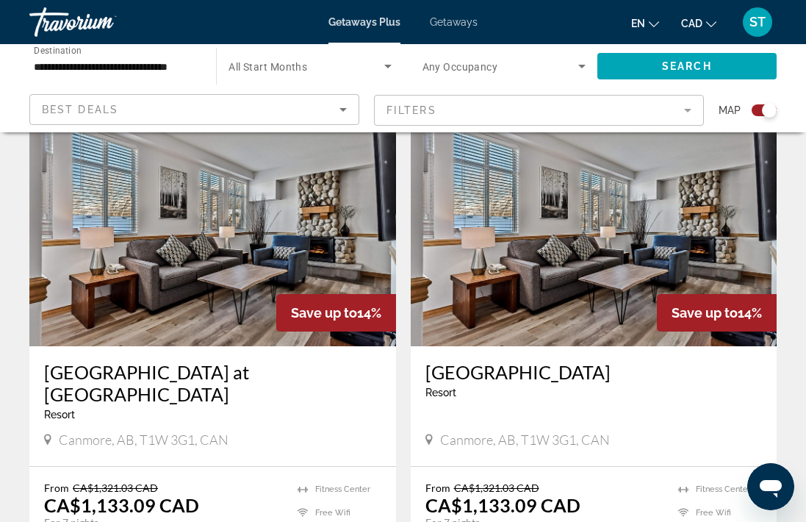
scroll to position [2129, 0]
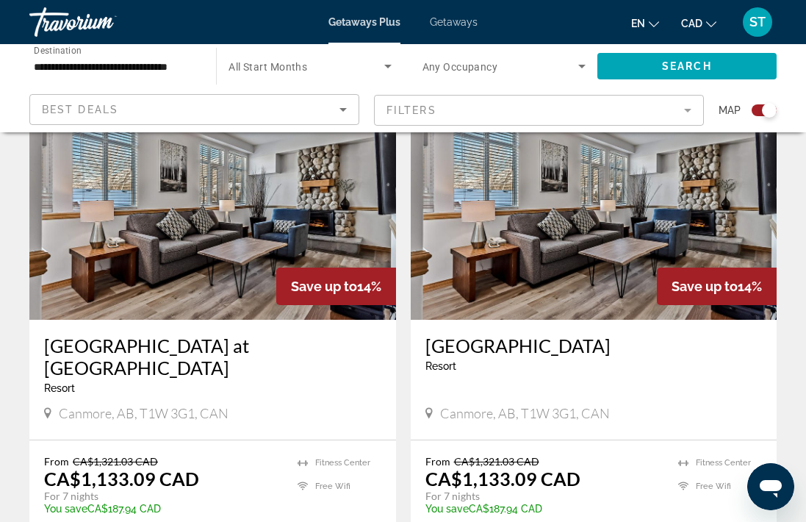
click at [197, 334] on h3 "[GEOGRAPHIC_DATA] at [GEOGRAPHIC_DATA]" at bounding box center [212, 356] width 337 height 44
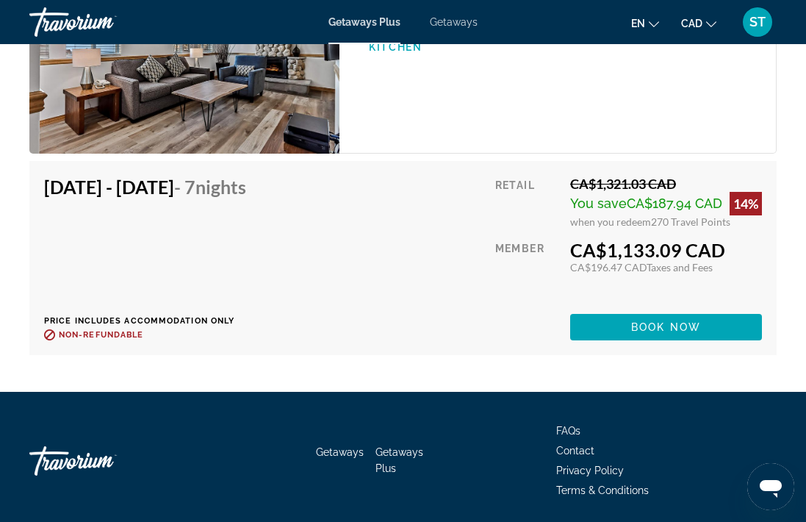
scroll to position [2989, 0]
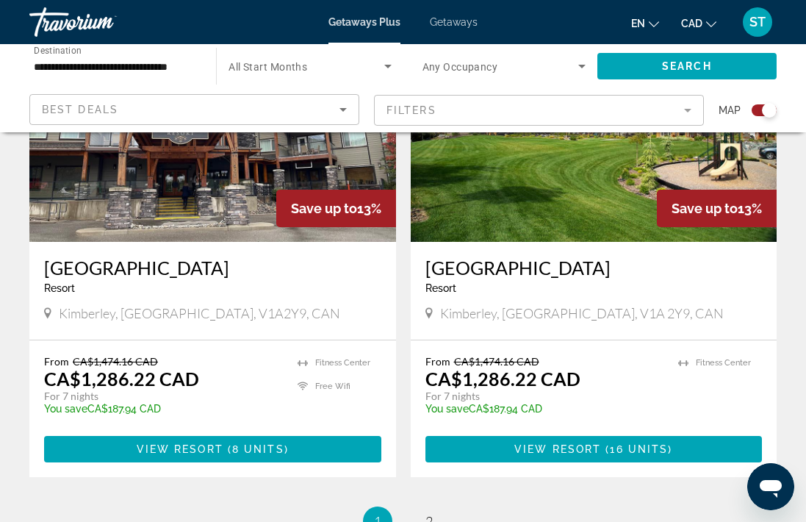
scroll to position [3267, 0]
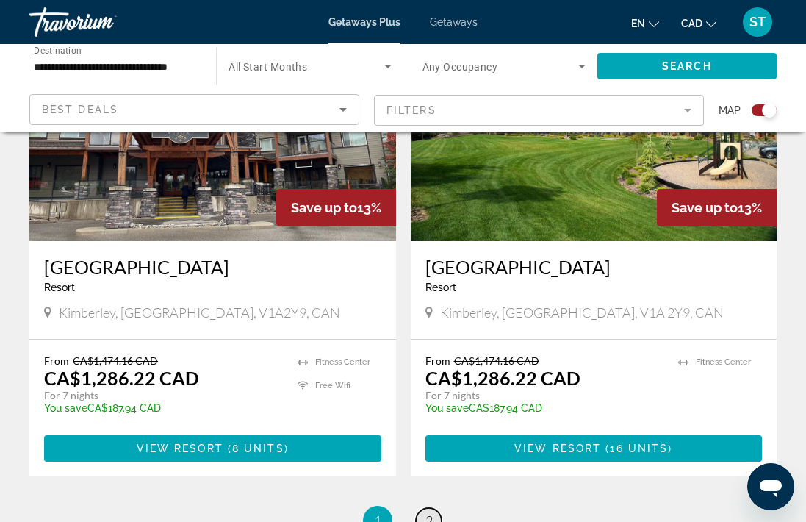
click at [430, 512] on span "2" at bounding box center [428, 520] width 7 height 16
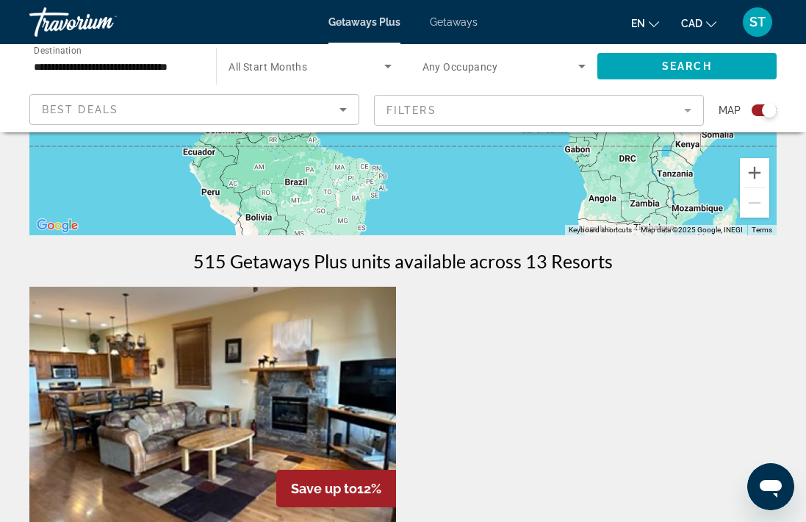
scroll to position [352, 0]
click at [155, 64] on input "**********" at bounding box center [115, 67] width 163 height 18
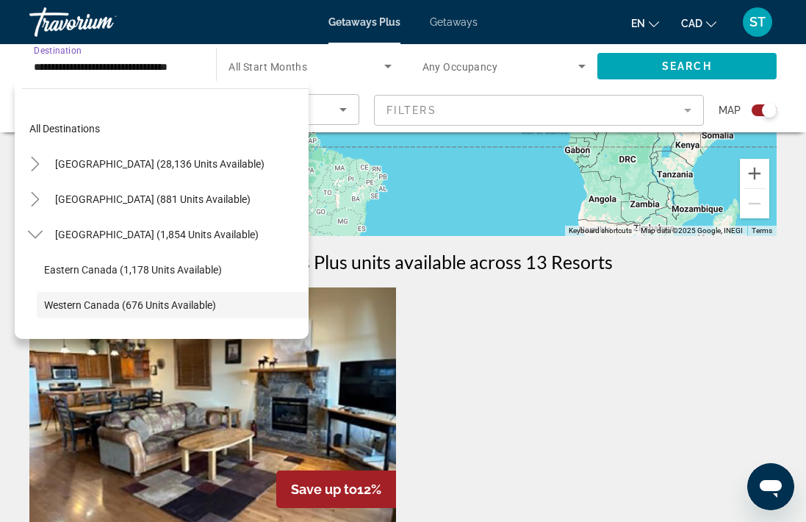
scroll to position [87, 0]
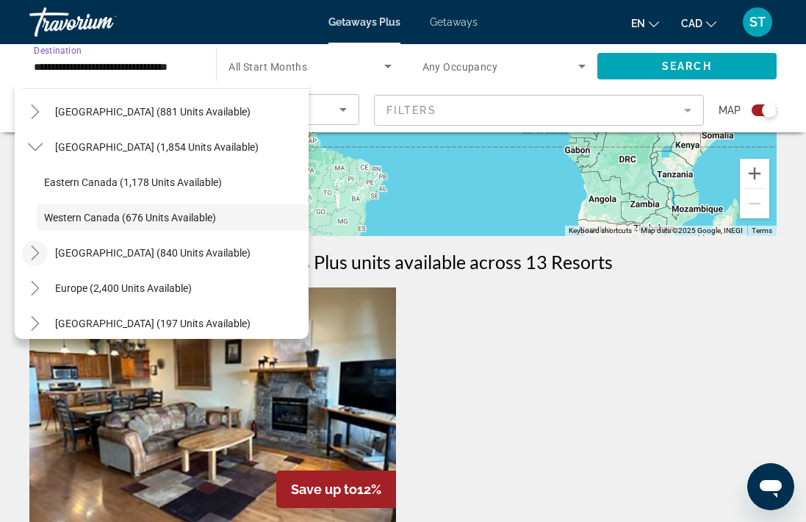
click at [35, 254] on icon "Toggle Caribbean & Atlantic Islands (840 units available)" at bounding box center [35, 252] width 15 height 15
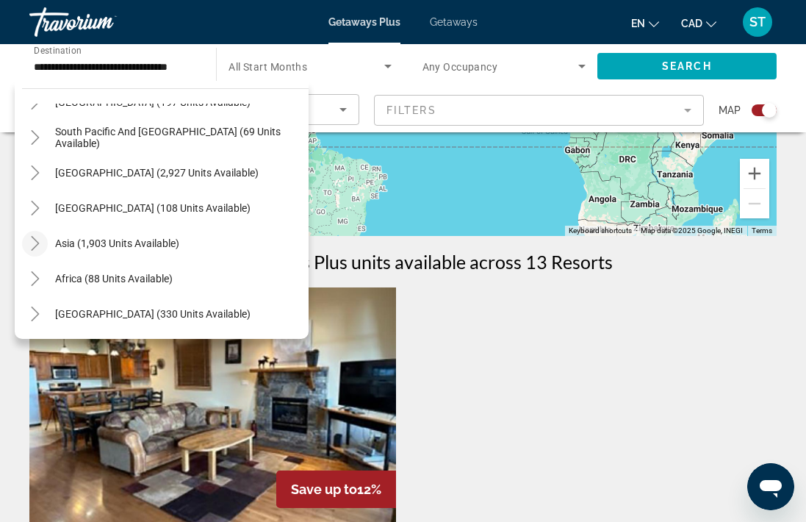
scroll to position [414, 0]
click at [34, 314] on icon "Toggle Middle East (330 units available)" at bounding box center [35, 313] width 15 height 15
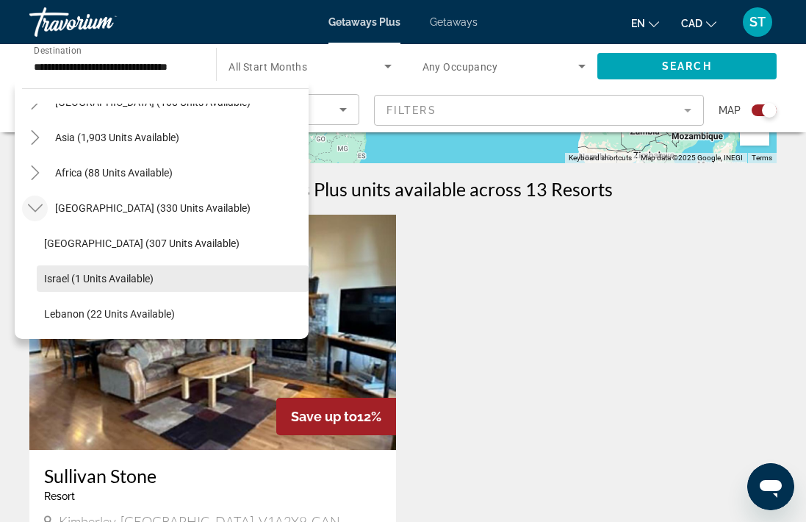
scroll to position [425, 0]
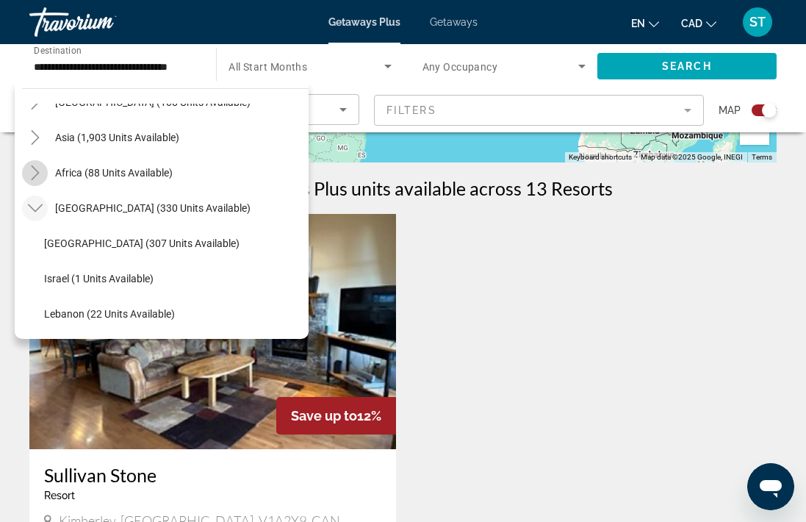
click at [39, 178] on icon "Toggle Africa (88 units available)" at bounding box center [35, 172] width 15 height 15
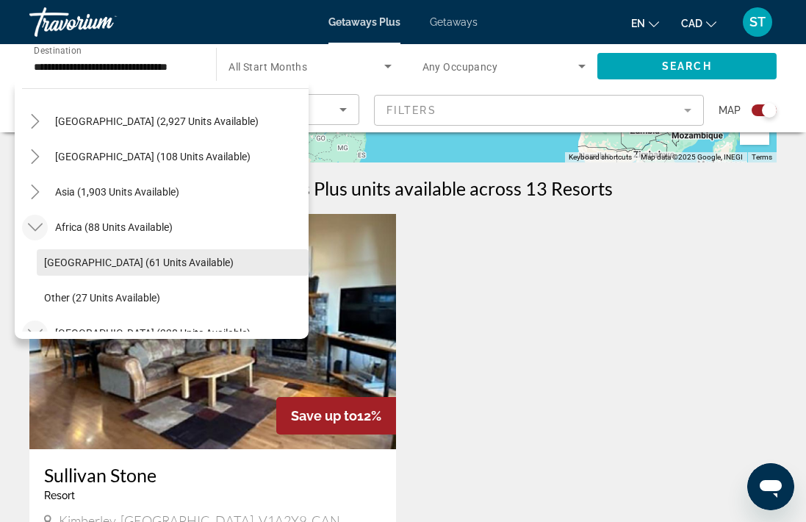
scroll to position [459, 0]
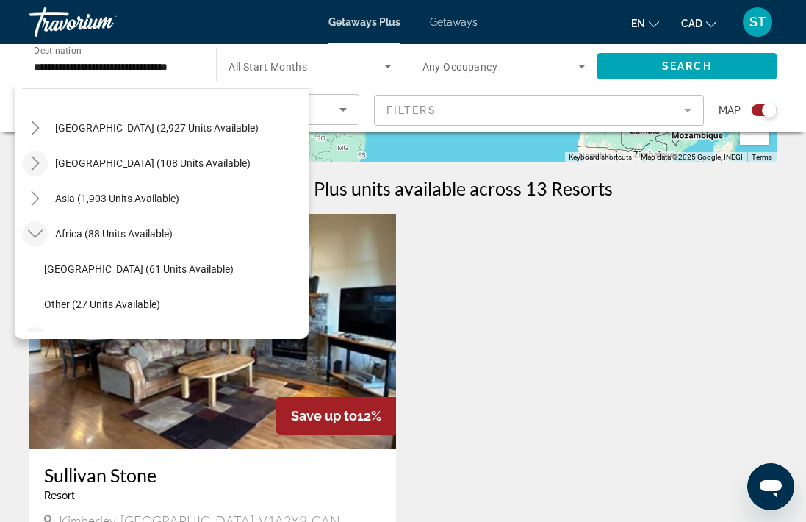
click at [38, 163] on icon "Toggle Central America (108 units available)" at bounding box center [35, 163] width 8 height 15
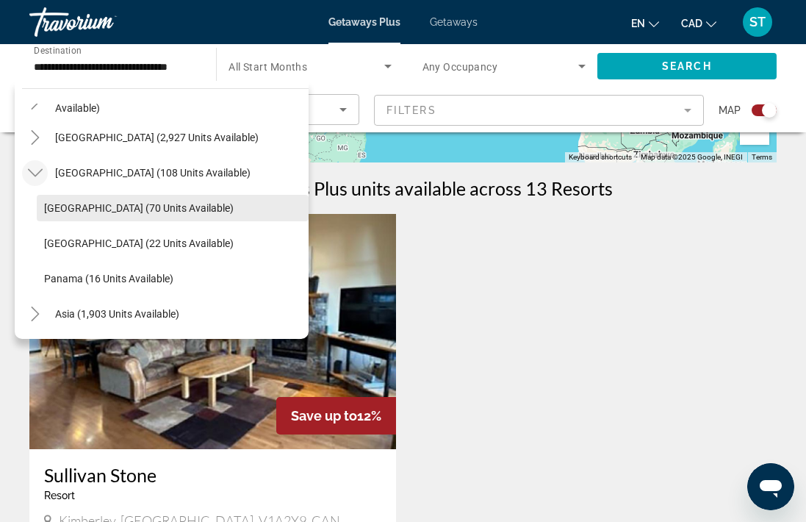
scroll to position [447, 0]
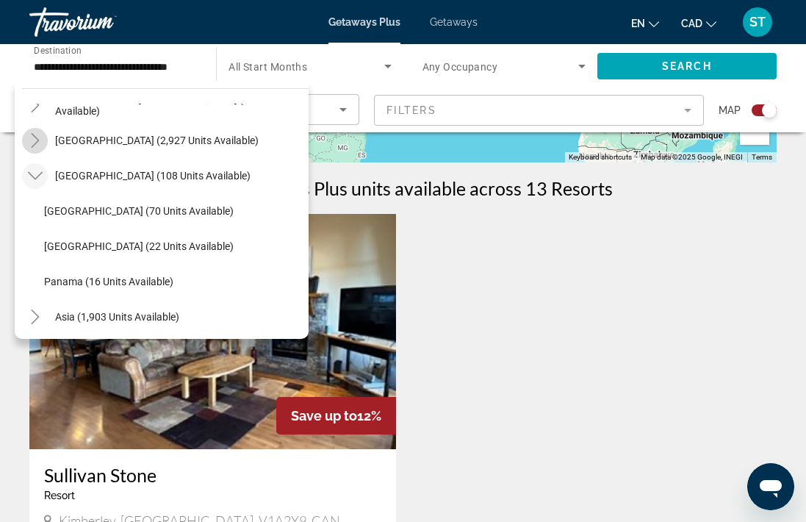
click at [34, 131] on mat-icon "Toggle South America (2,927 units available)" at bounding box center [35, 141] width 26 height 26
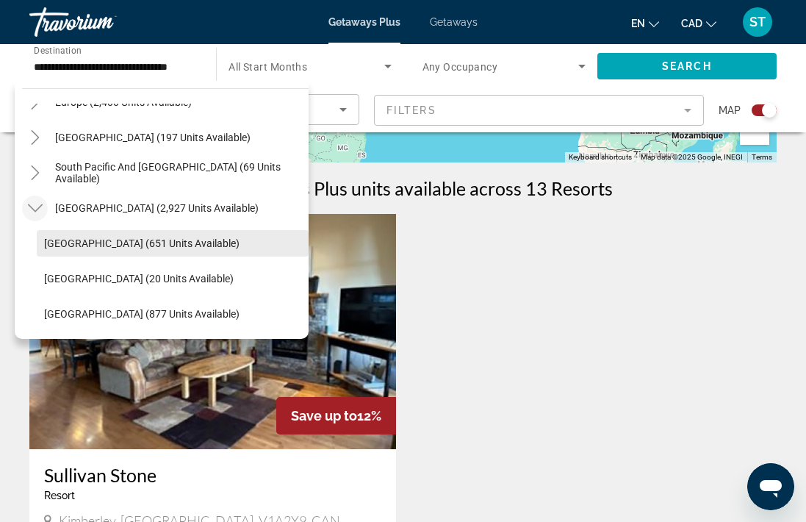
scroll to position [377, 0]
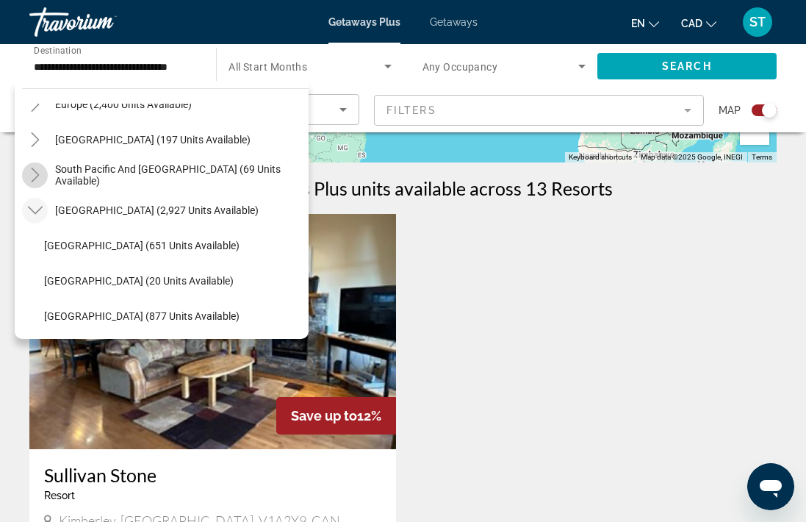
click at [41, 174] on icon "Toggle South Pacific and Oceania (69 units available)" at bounding box center [35, 174] width 15 height 15
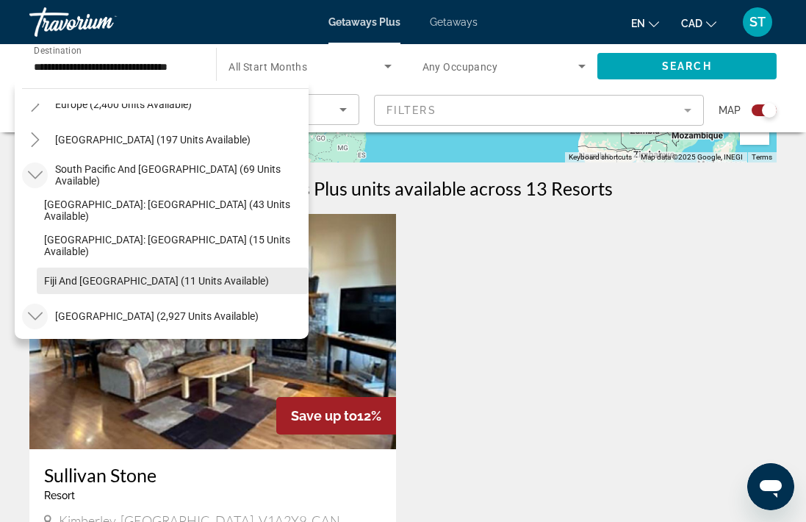
click at [87, 278] on span "Fiji and [GEOGRAPHIC_DATA] (11 units available)" at bounding box center [156, 281] width 225 height 12
type input "**********"
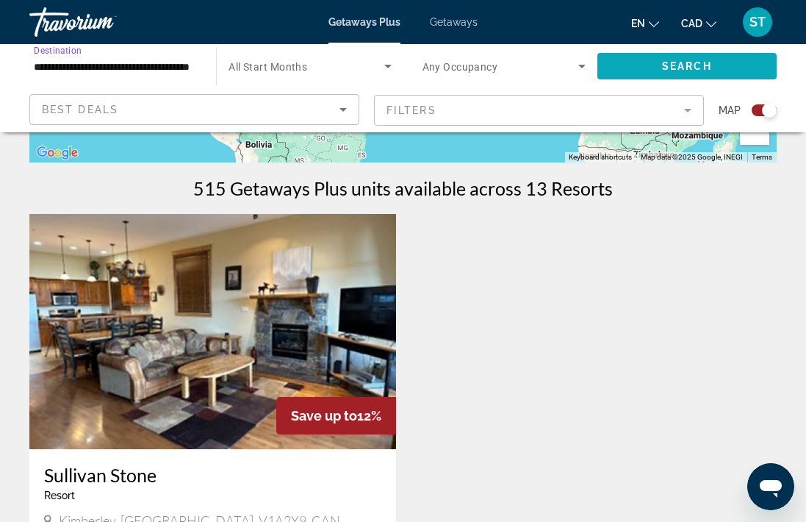
click at [654, 61] on span "Search widget" at bounding box center [686, 65] width 179 height 35
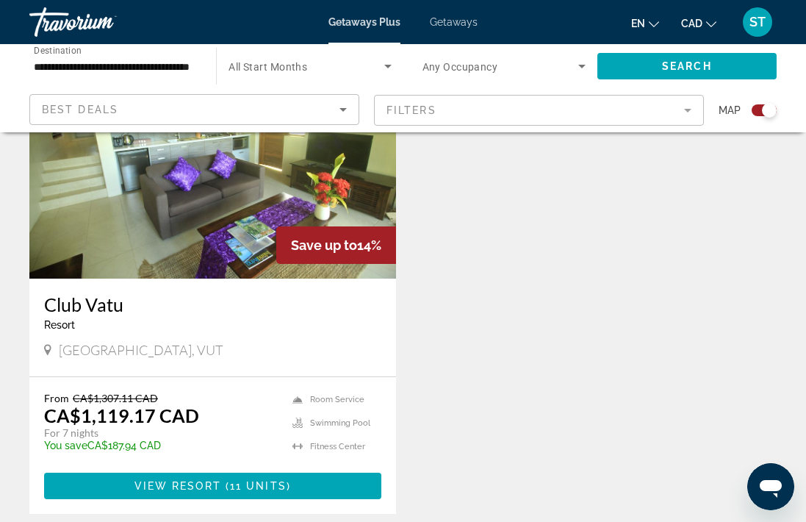
scroll to position [597, 0]
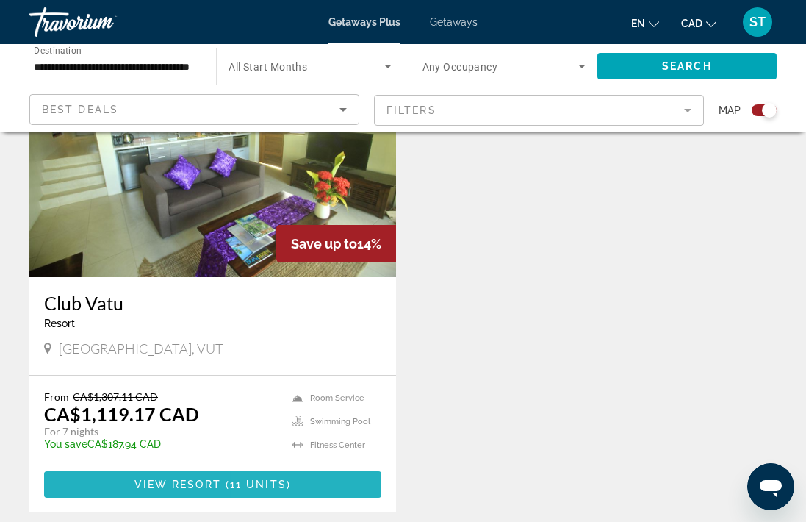
click at [273, 485] on span "11 units" at bounding box center [258, 484] width 57 height 12
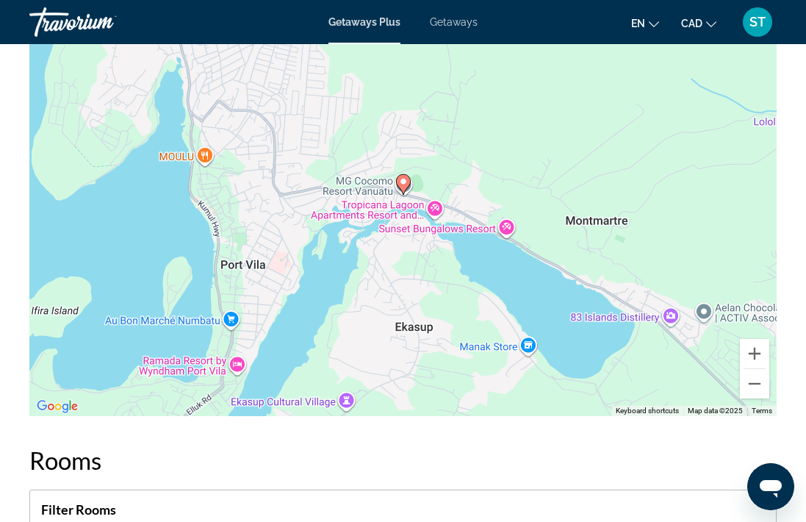
scroll to position [2042, 0]
